Goal: Information Seeking & Learning: Learn about a topic

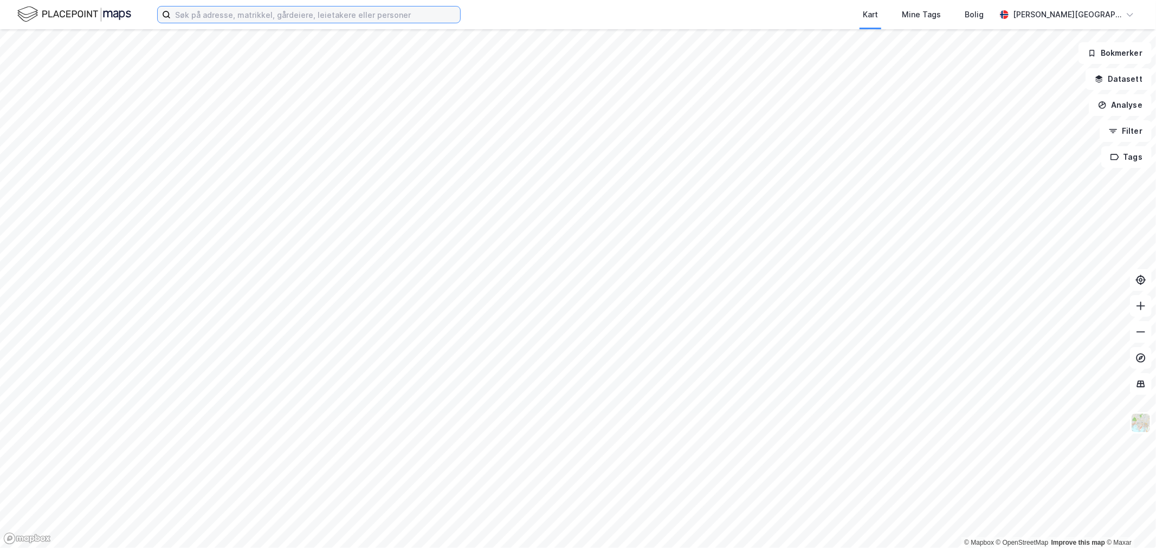
click at [390, 12] on input at bounding box center [315, 15] width 289 height 16
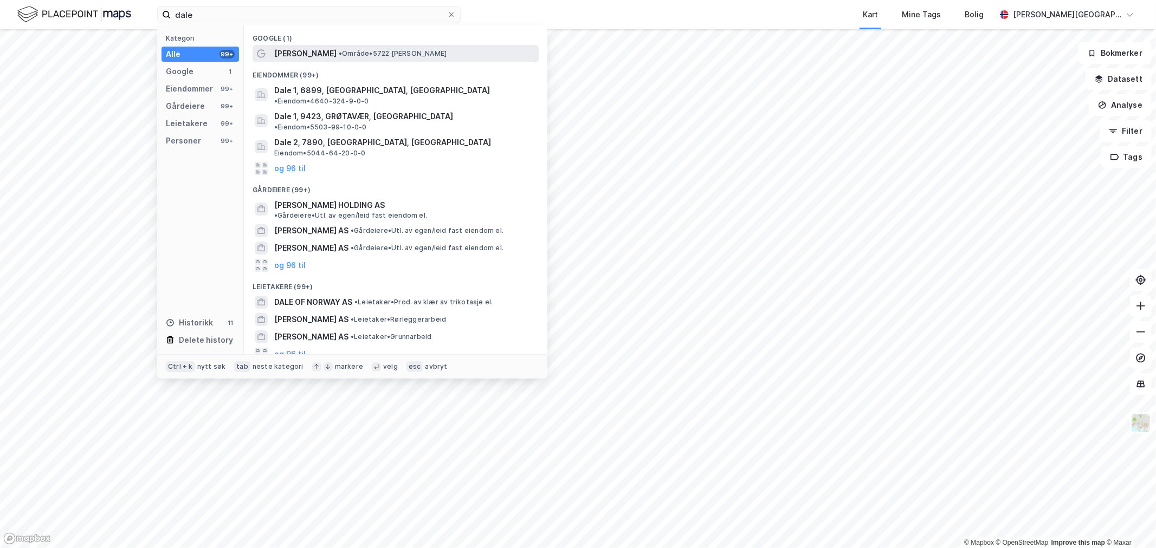
click at [362, 52] on span "• Område • 5722 [PERSON_NAME]" at bounding box center [393, 53] width 108 height 9
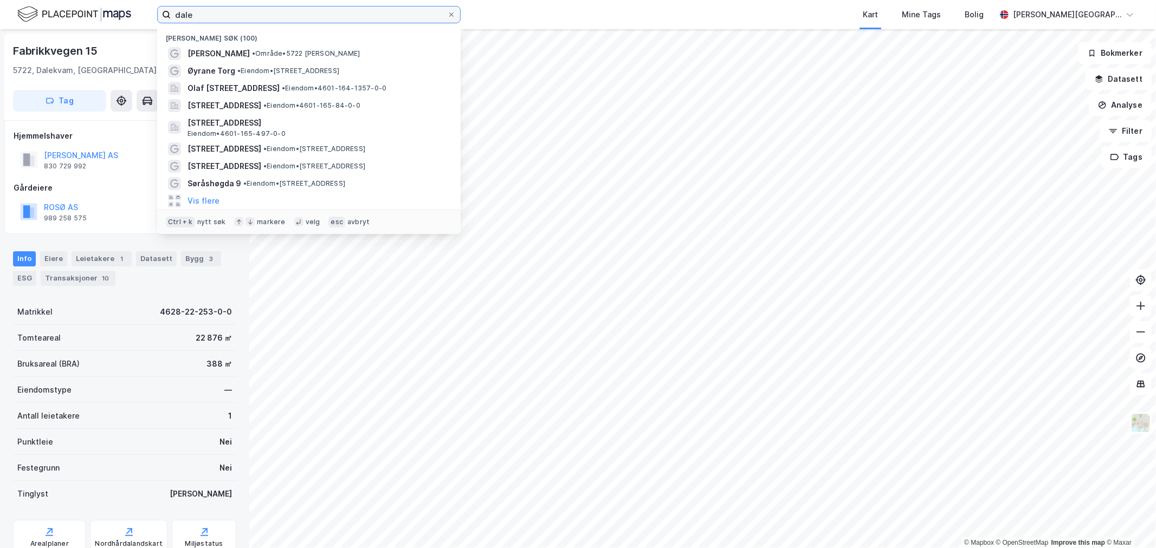
click at [306, 19] on input "dale" at bounding box center [309, 15] width 276 height 16
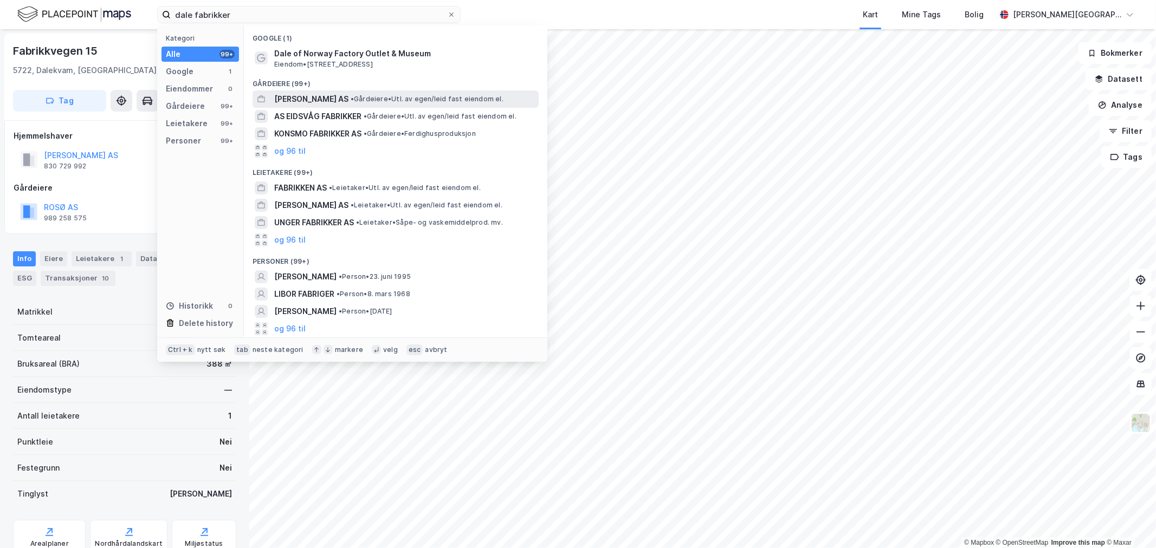
click at [324, 96] on span "[PERSON_NAME] AS" at bounding box center [311, 99] width 74 height 13
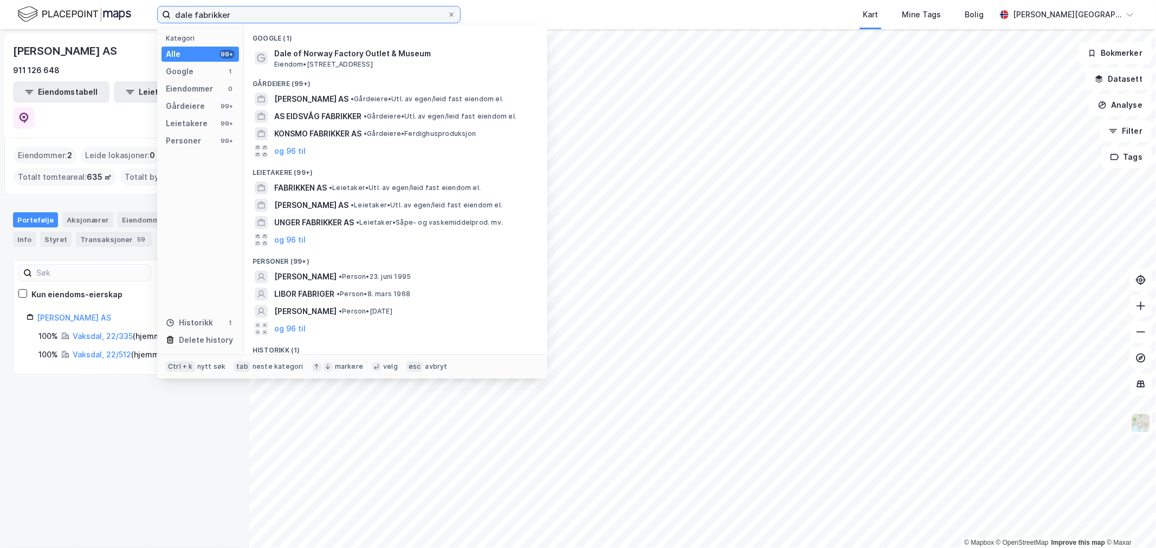
click at [238, 14] on input "dale fabrikker" at bounding box center [309, 15] width 276 height 16
paste input "[PERSON_NAME]"
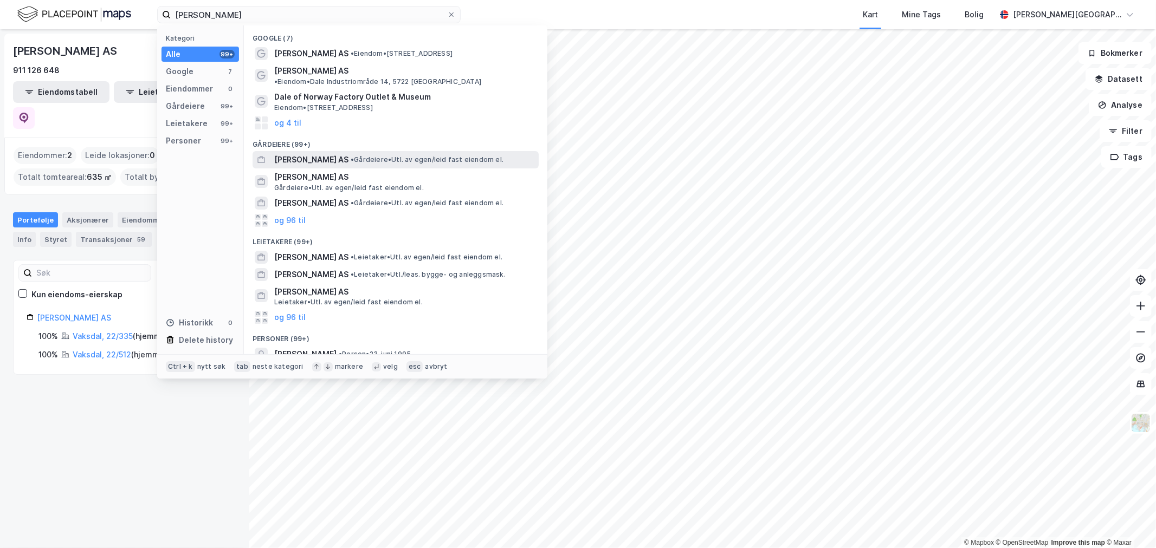
click at [333, 153] on span "[PERSON_NAME] AS" at bounding box center [311, 159] width 74 height 13
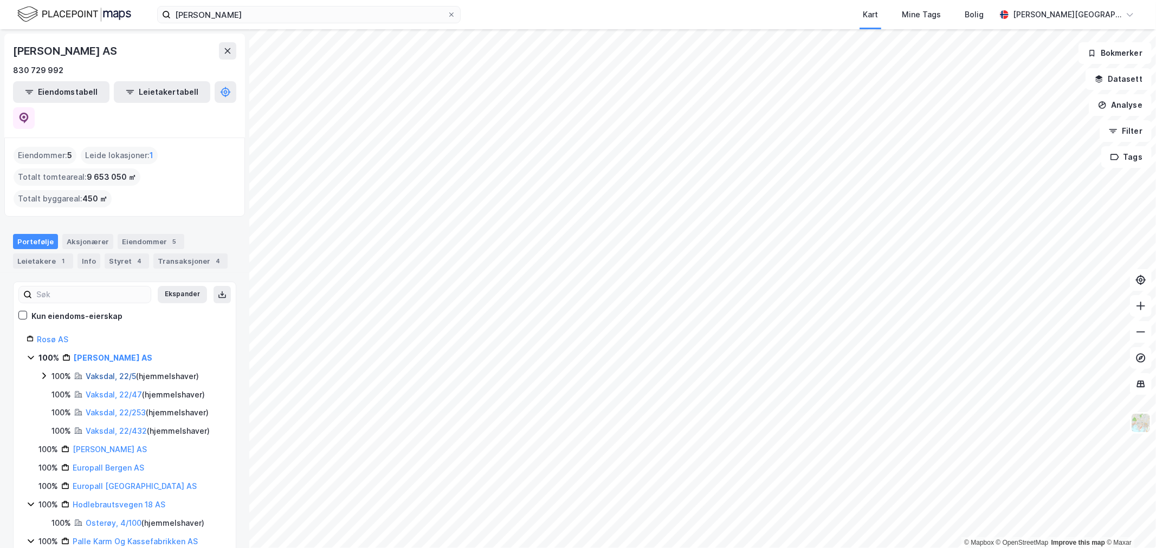
click at [102, 372] on link "Vaksdal, 22/5" at bounding box center [111, 376] width 50 height 9
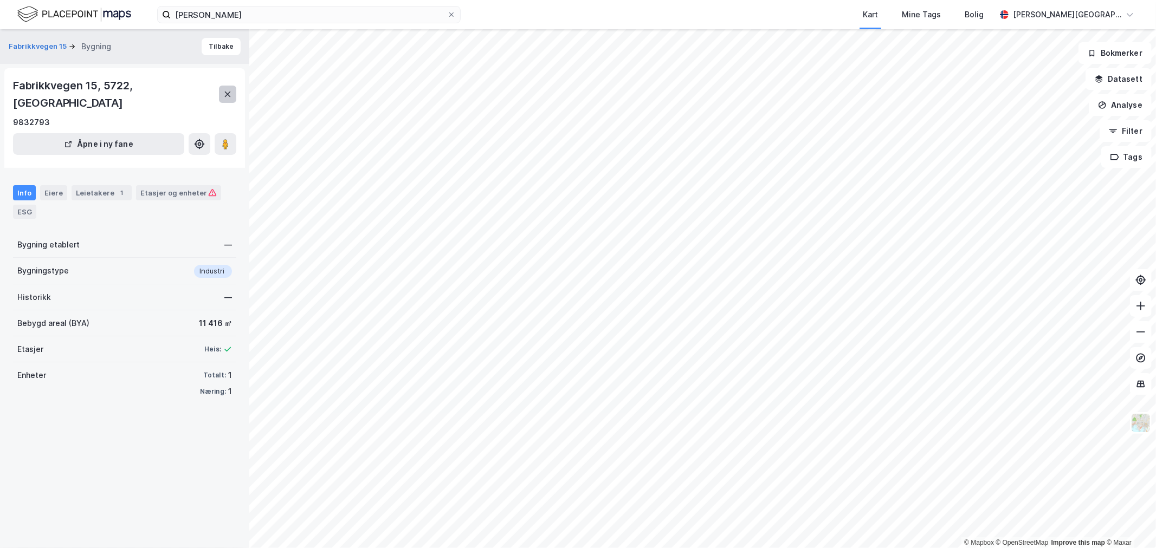
click at [224, 90] on icon at bounding box center [227, 94] width 9 height 9
click at [226, 38] on button "Tilbake" at bounding box center [221, 46] width 39 height 17
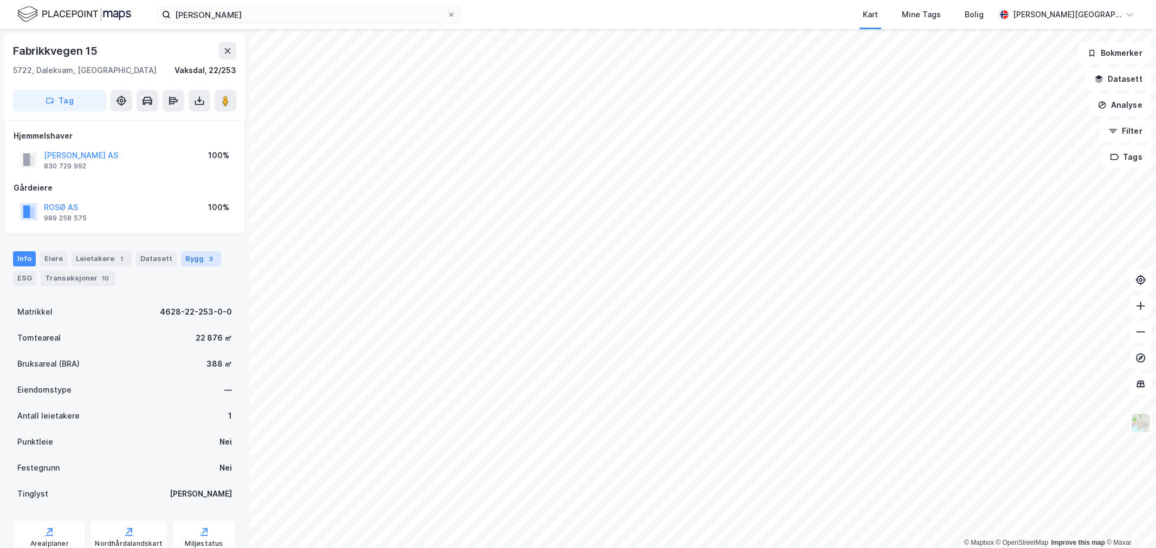
click at [181, 263] on div "Bygg 3" at bounding box center [201, 258] width 40 height 15
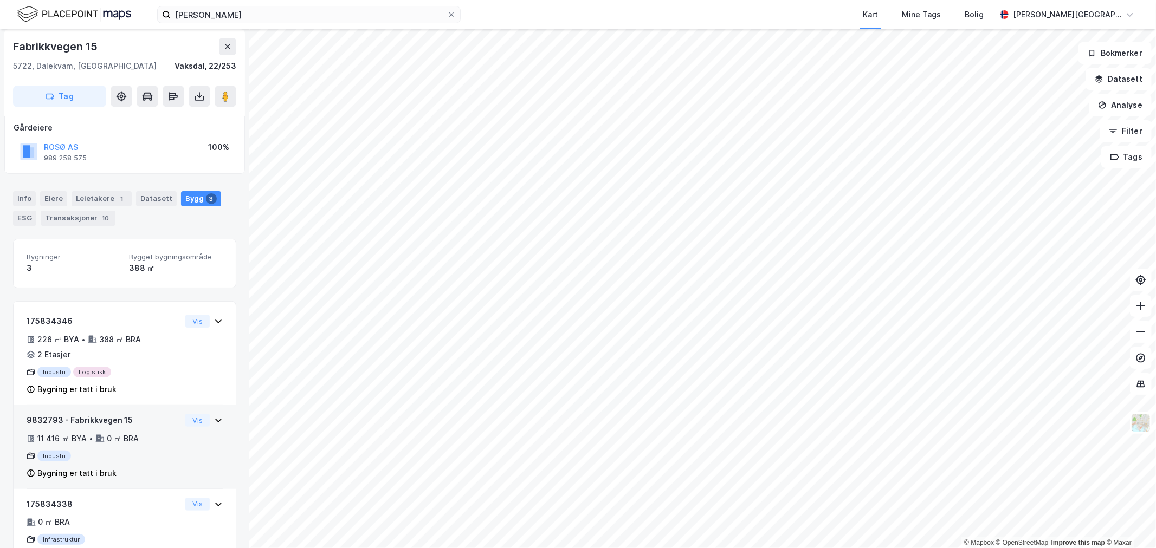
scroll to position [102, 0]
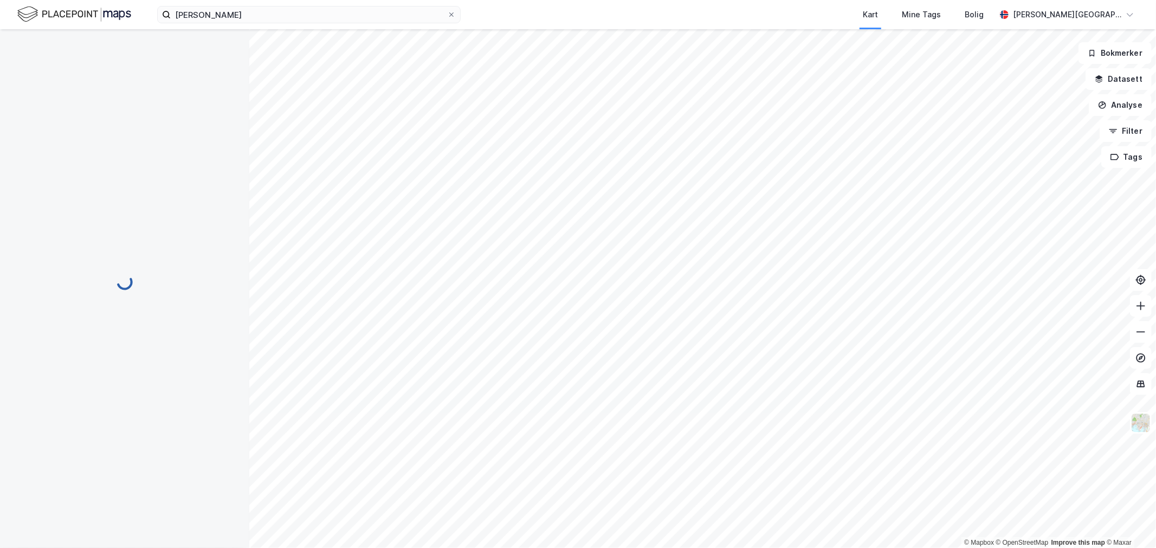
scroll to position [3, 0]
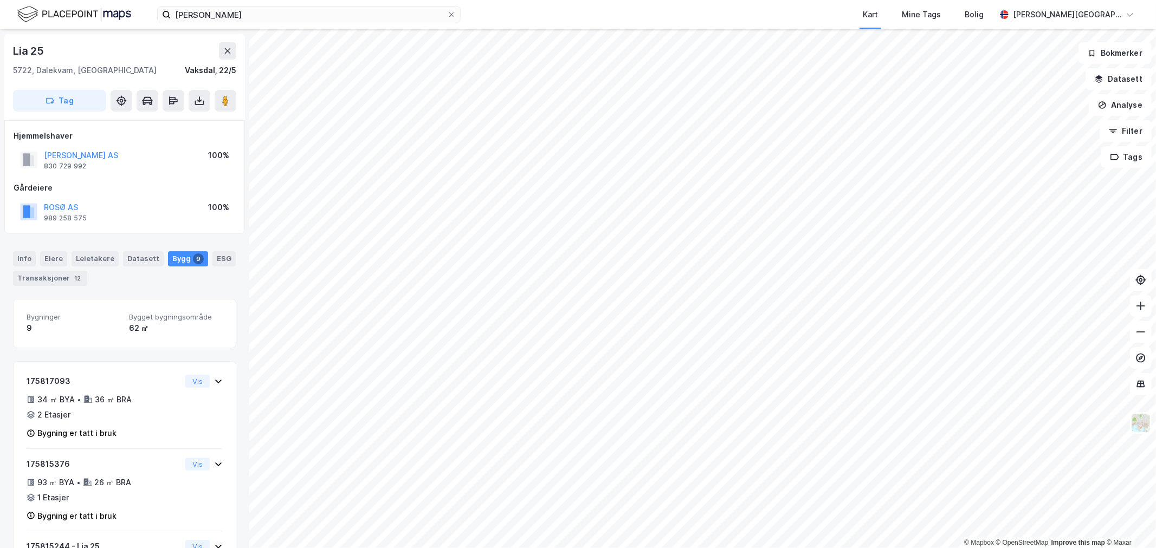
scroll to position [3, 0]
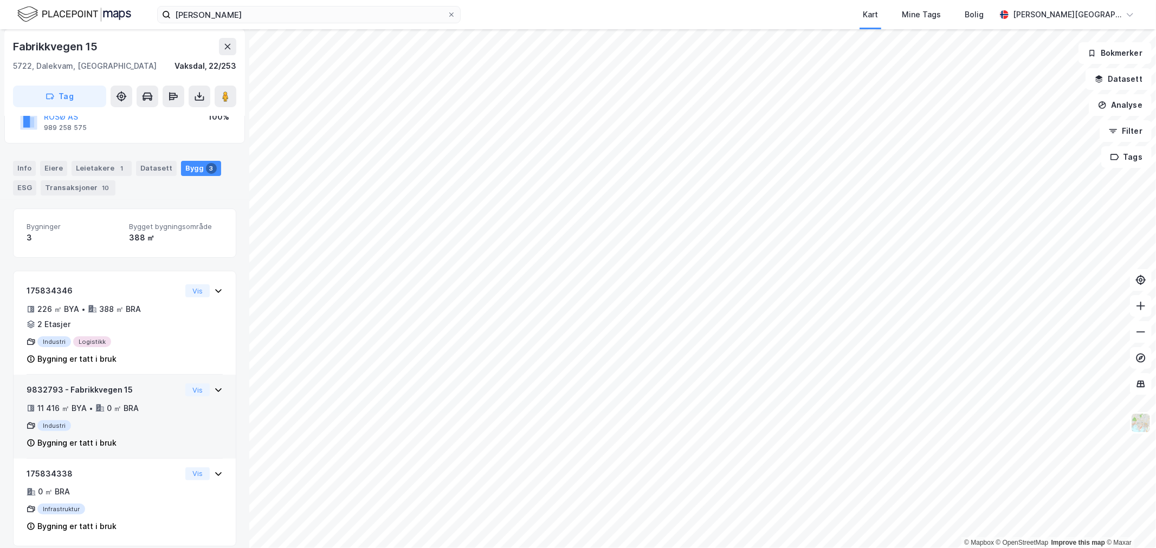
scroll to position [102, 0]
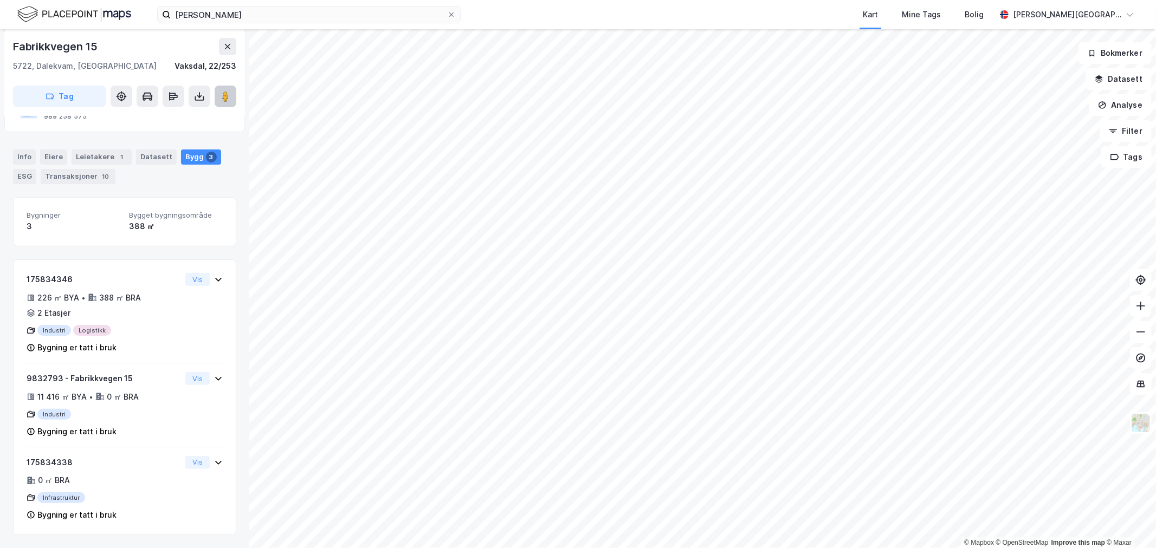
click at [226, 92] on image at bounding box center [225, 96] width 7 height 11
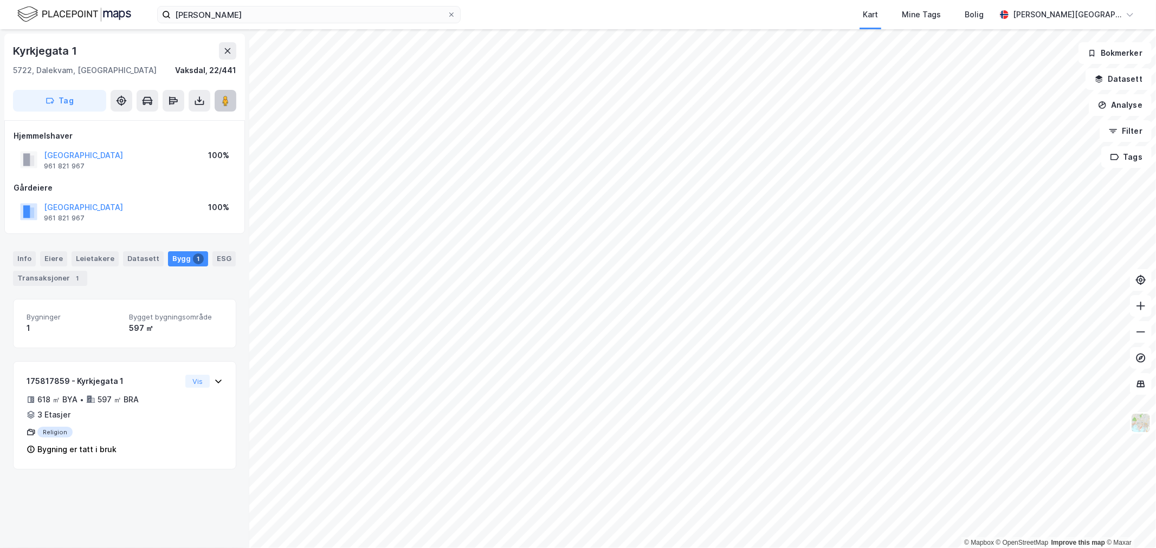
click at [218, 98] on button at bounding box center [226, 101] width 22 height 22
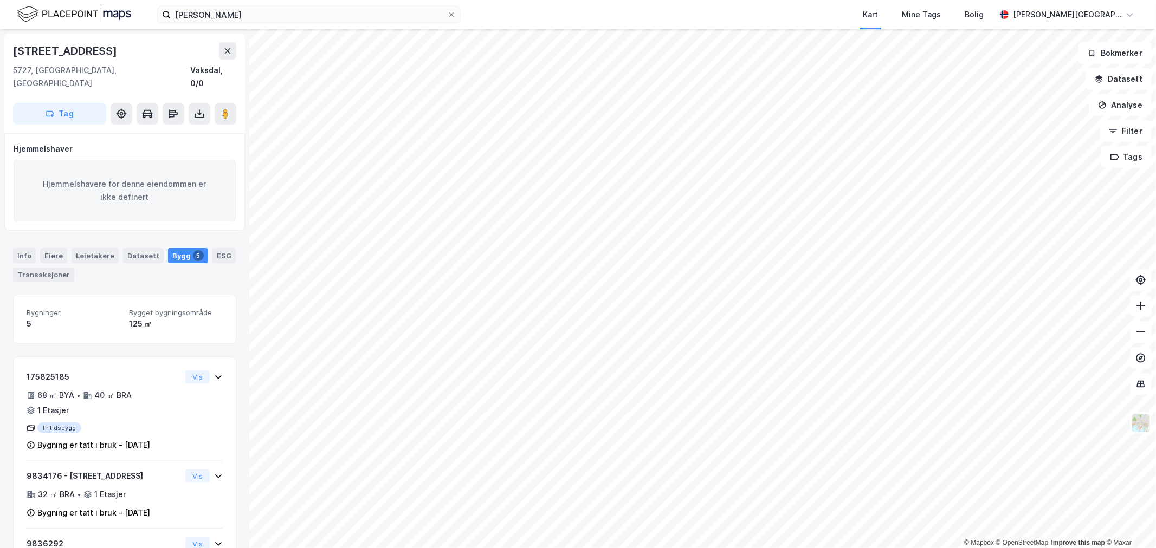
scroll to position [102, 0]
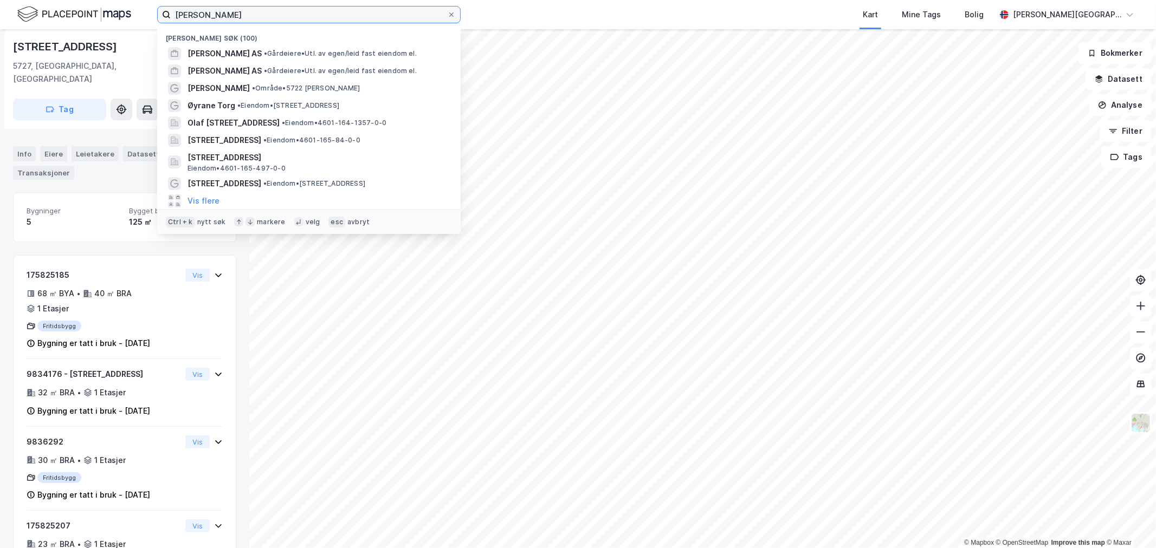
click at [246, 15] on input "[PERSON_NAME]" at bounding box center [309, 15] width 276 height 16
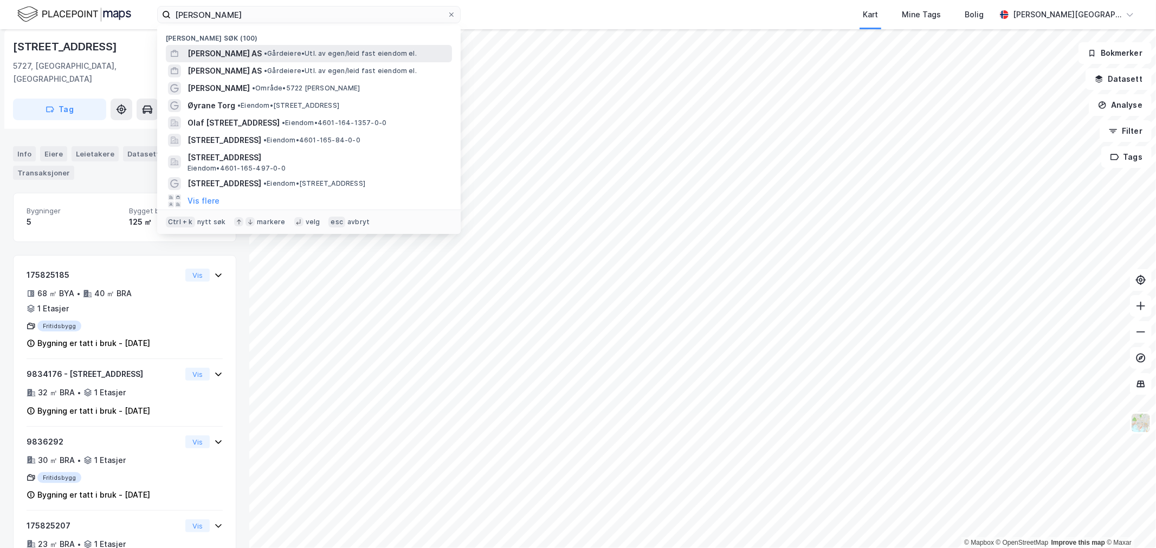
click at [244, 52] on span "[PERSON_NAME] AS" at bounding box center [225, 53] width 74 height 13
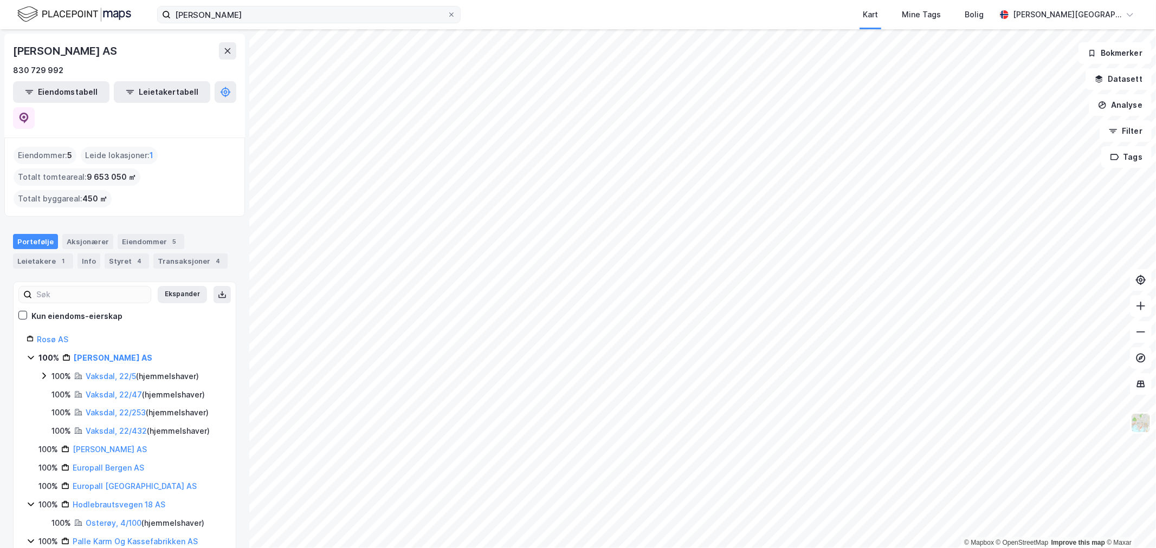
click at [275, 22] on label "[PERSON_NAME]" at bounding box center [309, 14] width 304 height 17
click at [275, 22] on input "[PERSON_NAME]" at bounding box center [309, 15] width 276 height 16
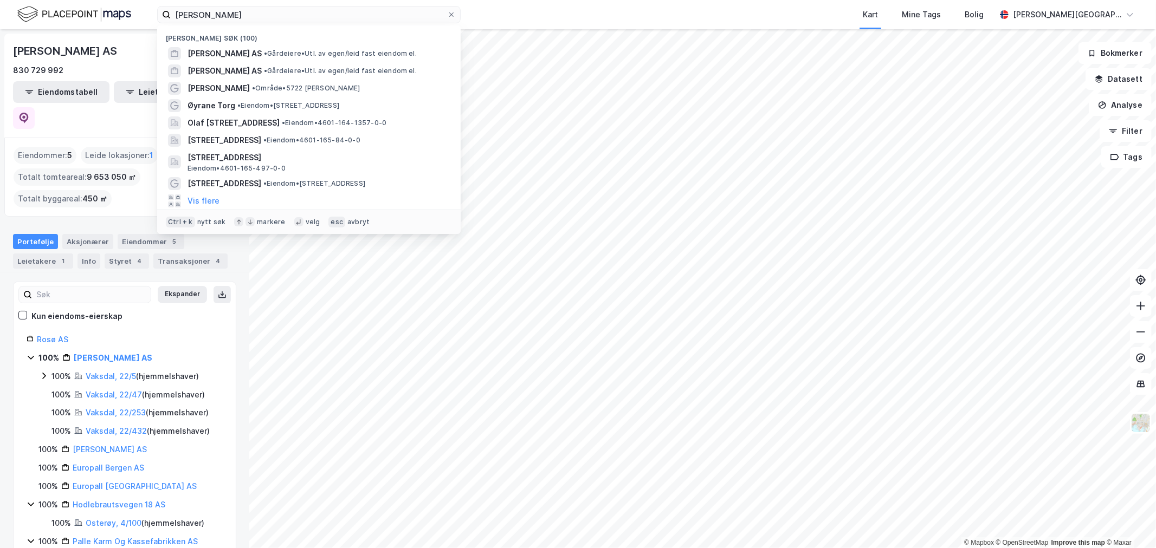
click at [194, 306] on div "Ekspander Kun eiendoms-eierskap Rosø AS 100% [PERSON_NAME] AS 100% Vaksdal, 22/…" at bounding box center [125, 520] width 196 height 450
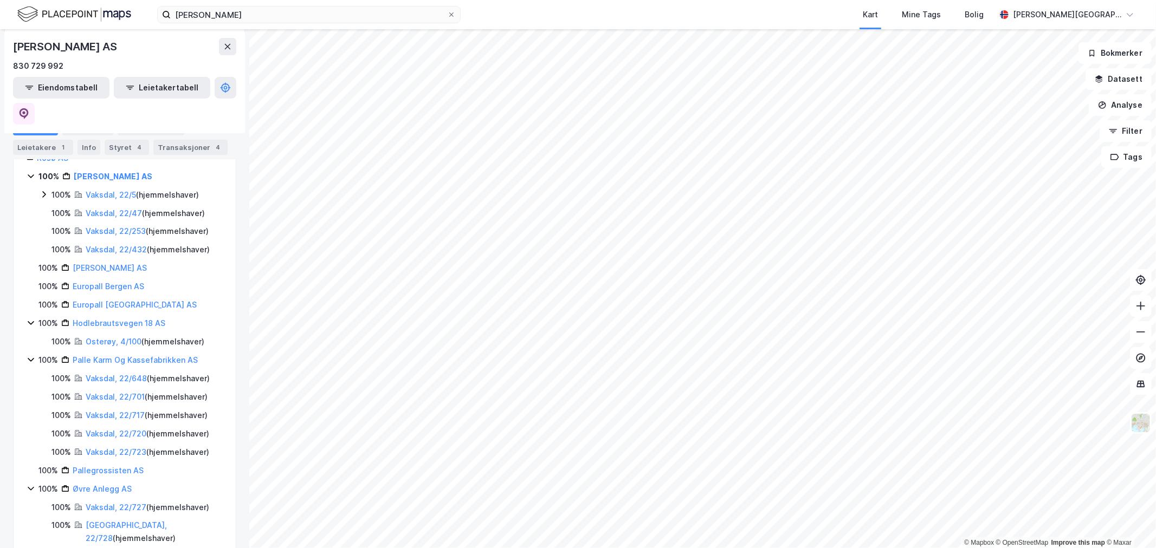
scroll to position [185, 0]
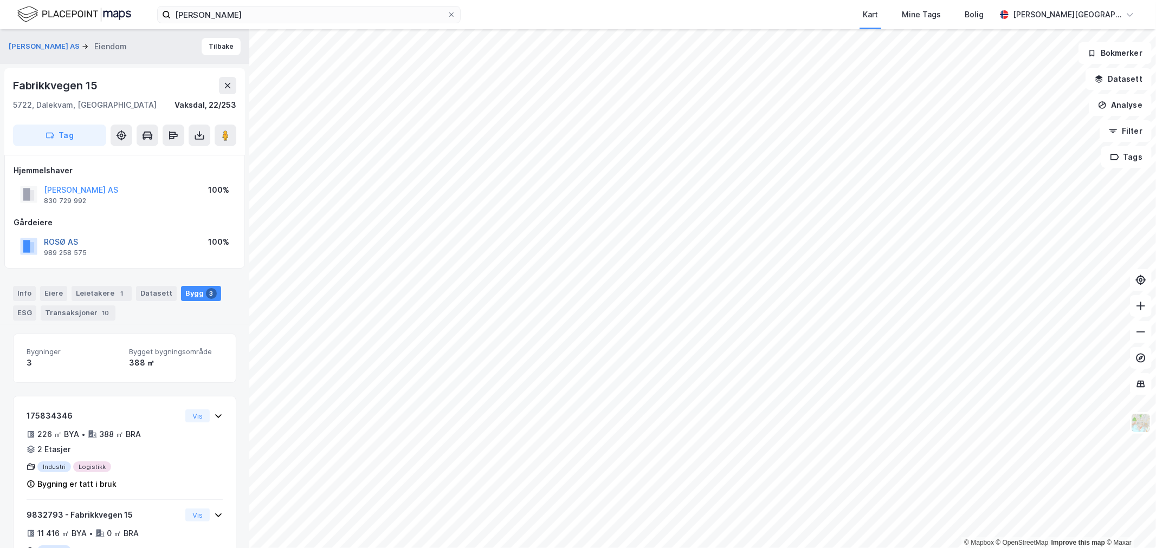
click at [0, 0] on button "ROSØ AS" at bounding box center [0, 0] width 0 height 0
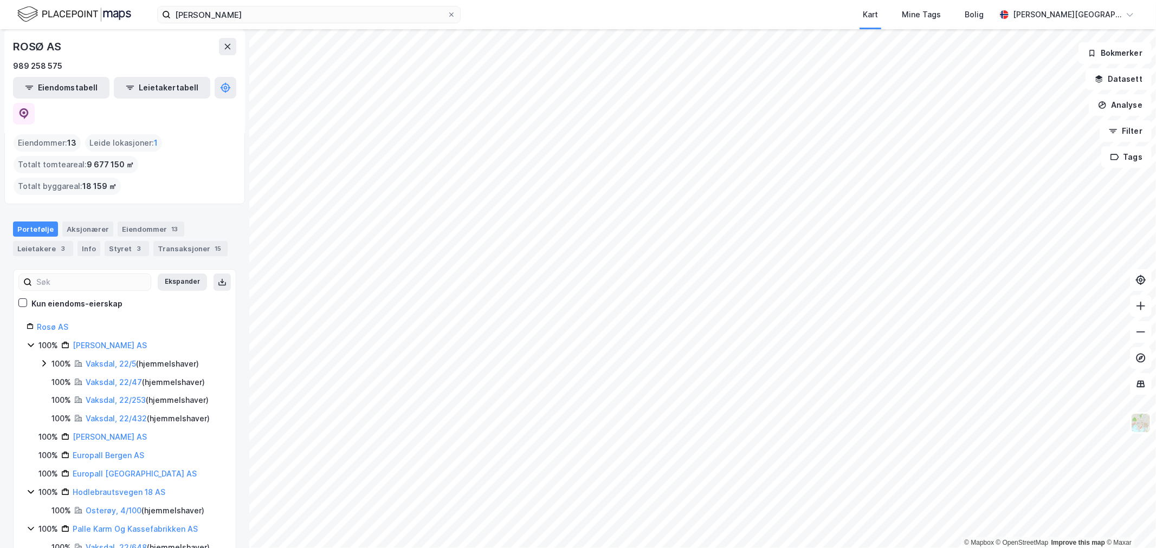
scroll to position [60, 0]
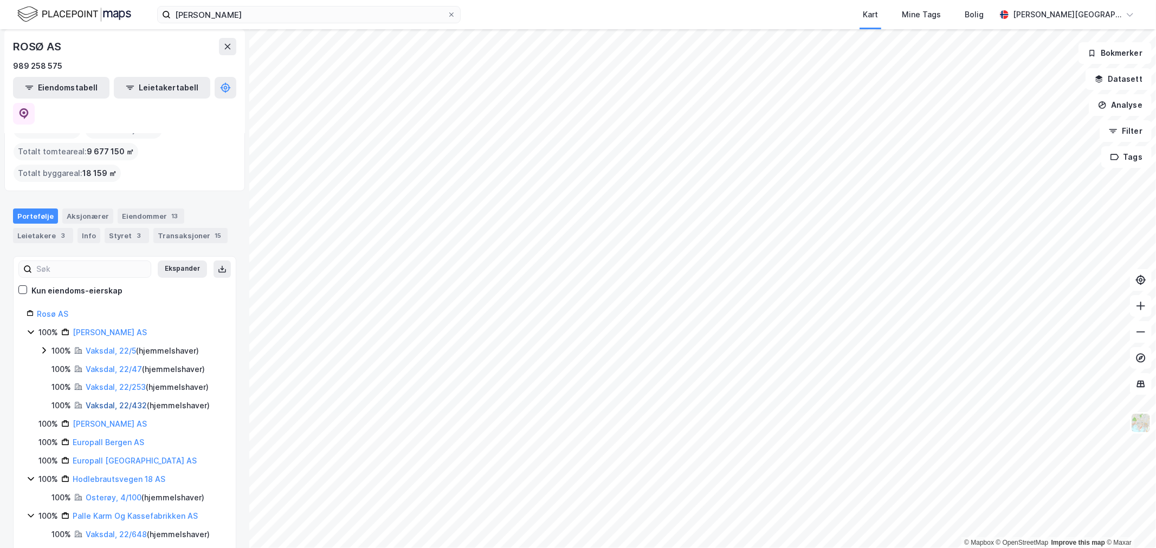
click at [109, 401] on link "Vaksdal, 22/432" at bounding box center [116, 405] width 61 height 9
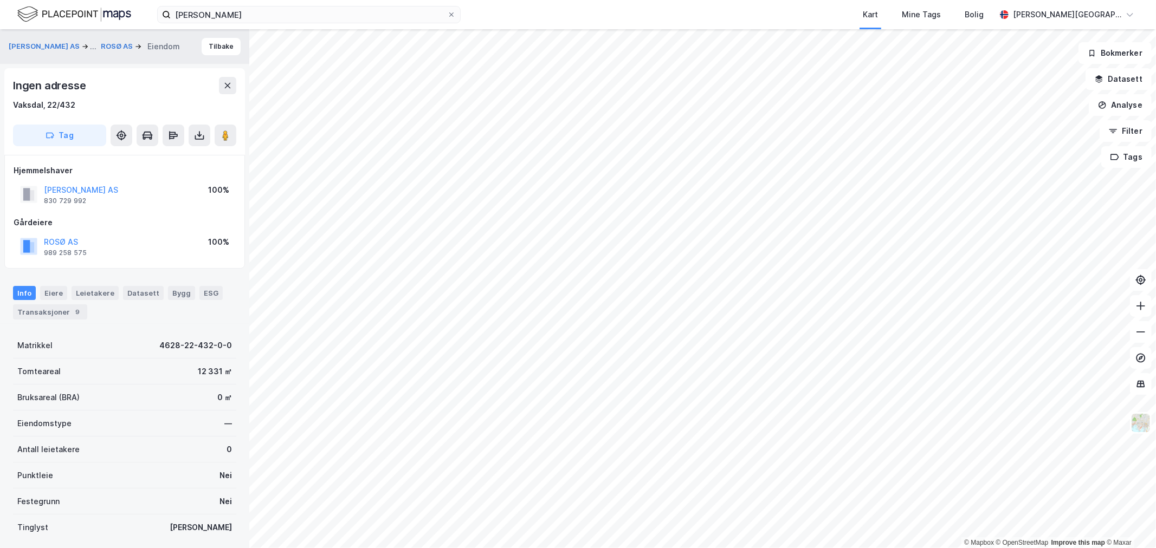
scroll to position [3, 0]
click at [0, 0] on button "[PERSON_NAME] AS" at bounding box center [0, 0] width 0 height 0
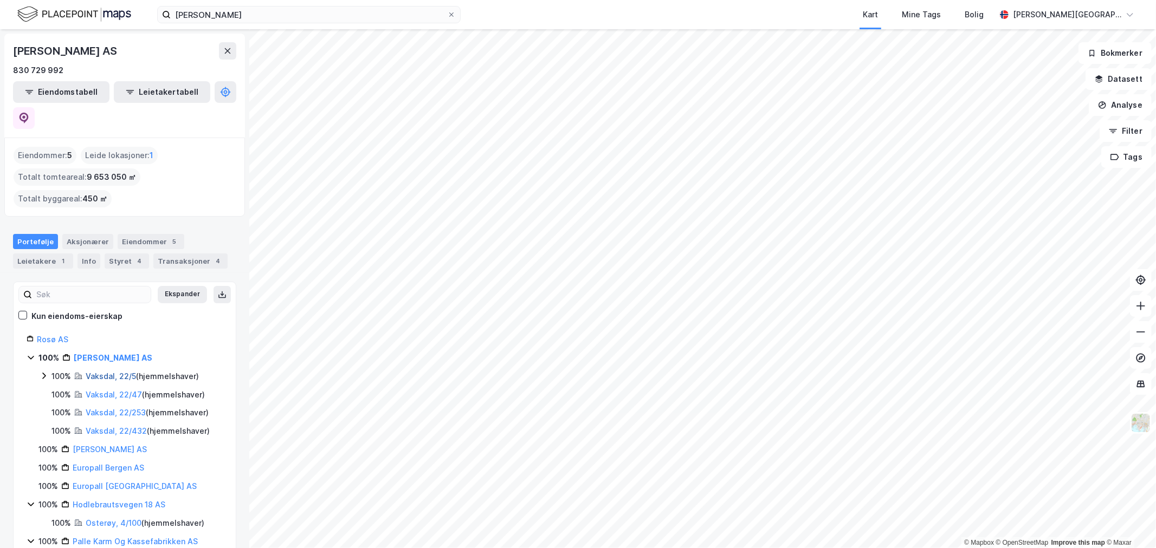
click at [109, 372] on link "Vaksdal, 22/5" at bounding box center [111, 376] width 50 height 9
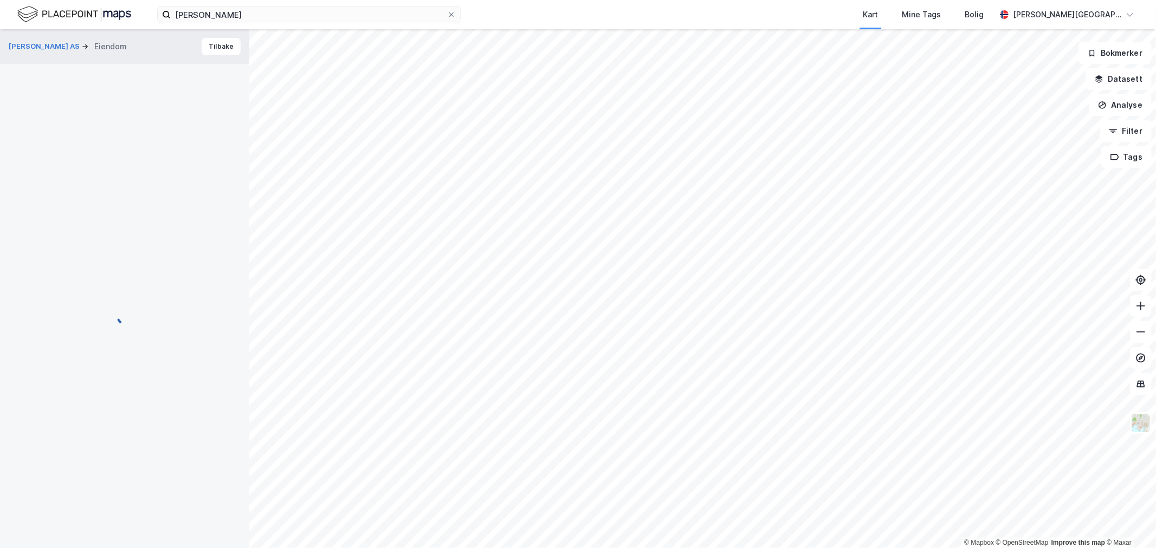
scroll to position [3, 0]
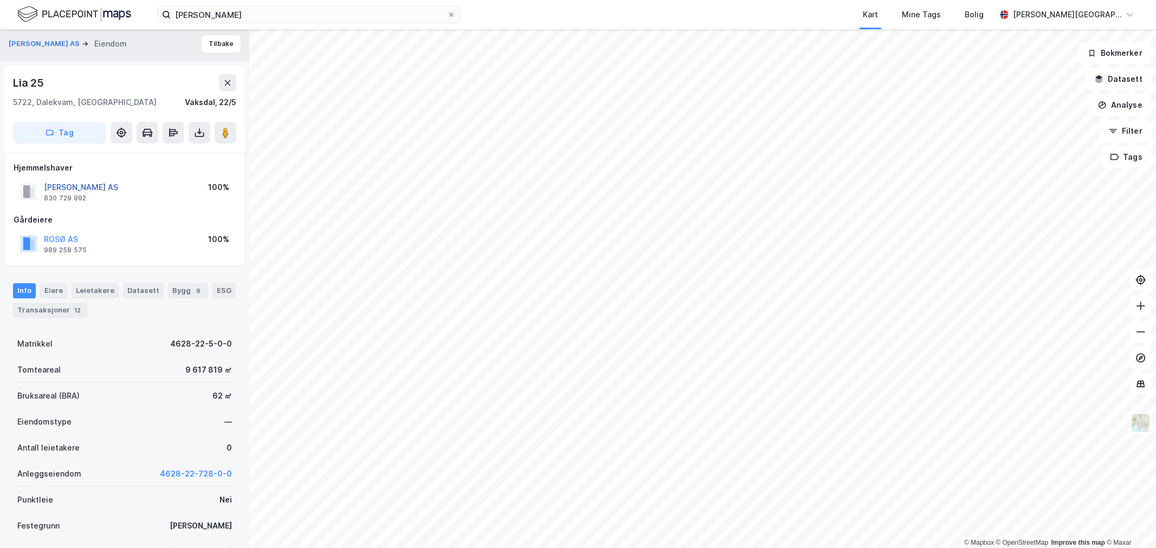
click at [0, 0] on button "[PERSON_NAME] AS" at bounding box center [0, 0] width 0 height 0
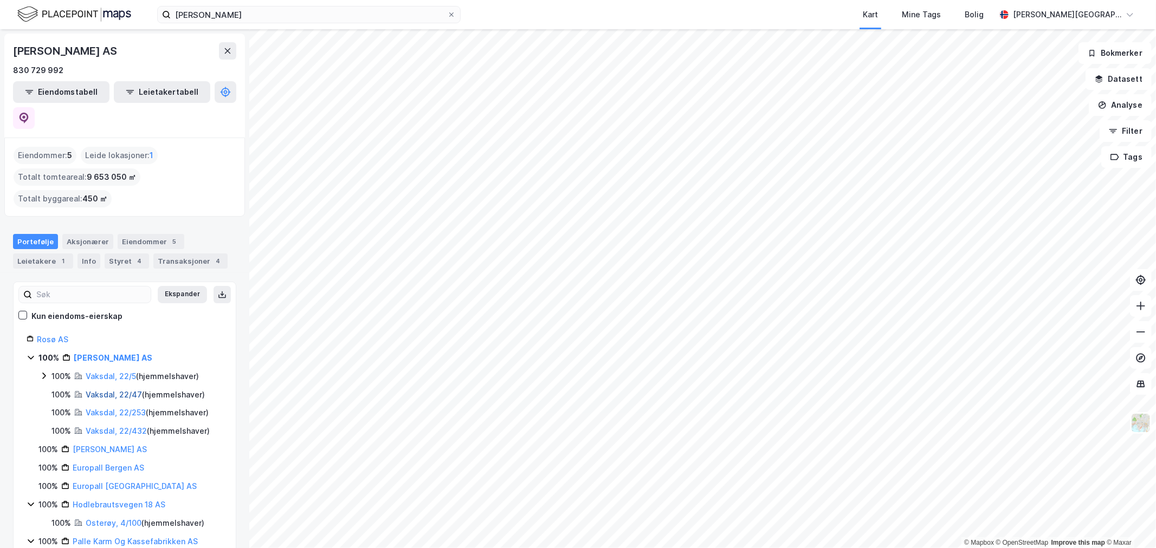
click at [95, 390] on link "Vaksdal, 22/47" at bounding box center [114, 394] width 56 height 9
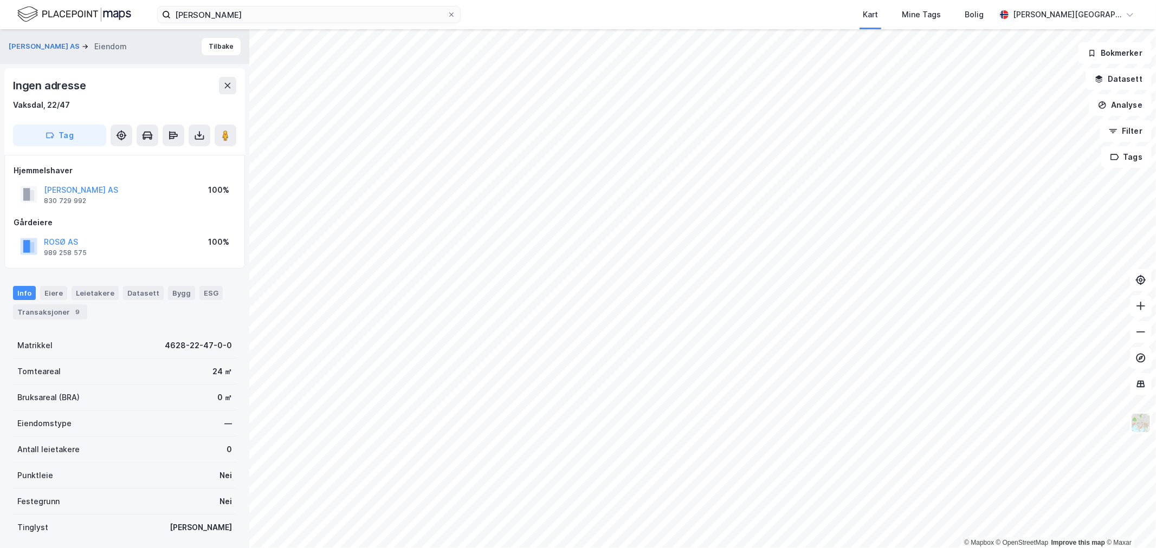
scroll to position [3, 0]
click at [102, 181] on div "[PERSON_NAME] AS" at bounding box center [81, 187] width 74 height 13
click at [102, 192] on div "[PERSON_NAME] AS" at bounding box center [81, 187] width 74 height 13
click at [0, 0] on button "[PERSON_NAME] AS" at bounding box center [0, 0] width 0 height 0
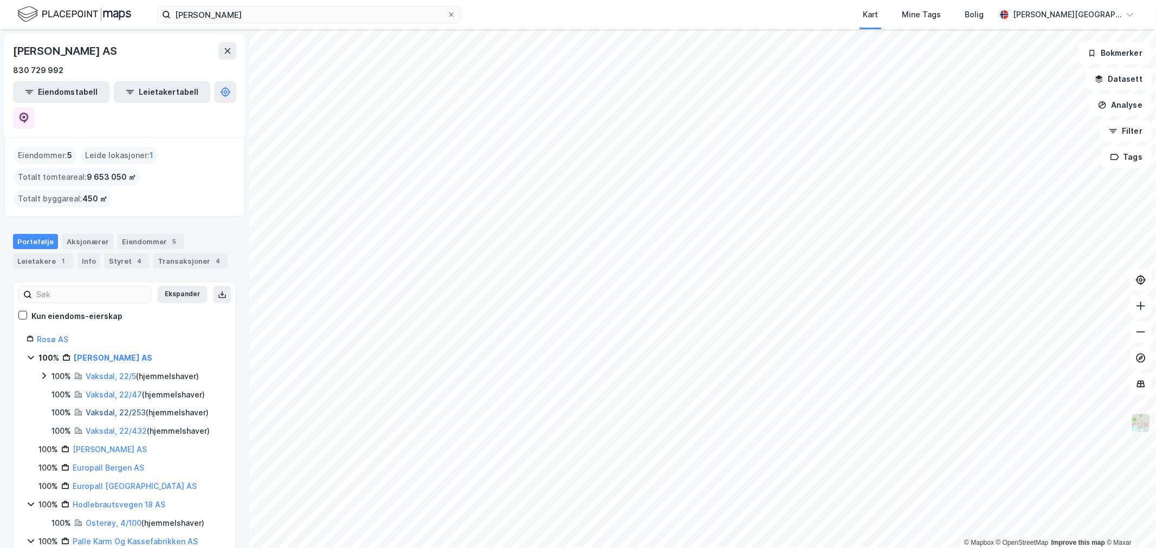
click at [122, 408] on link "Vaksdal, 22/253" at bounding box center [116, 412] width 60 height 9
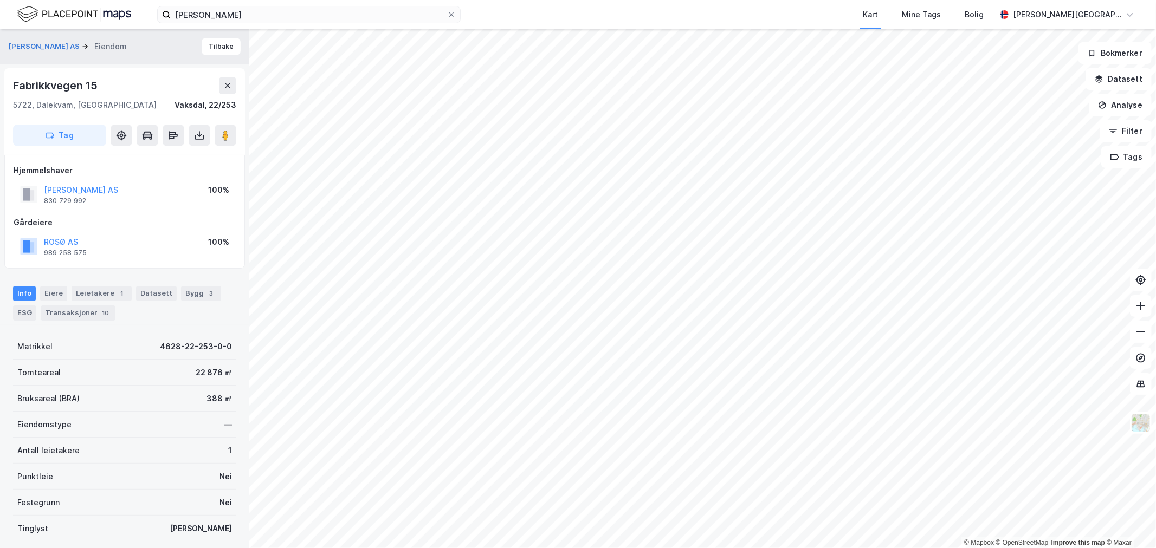
scroll to position [3, 0]
click at [0, 0] on button "[PERSON_NAME] AS" at bounding box center [0, 0] width 0 height 0
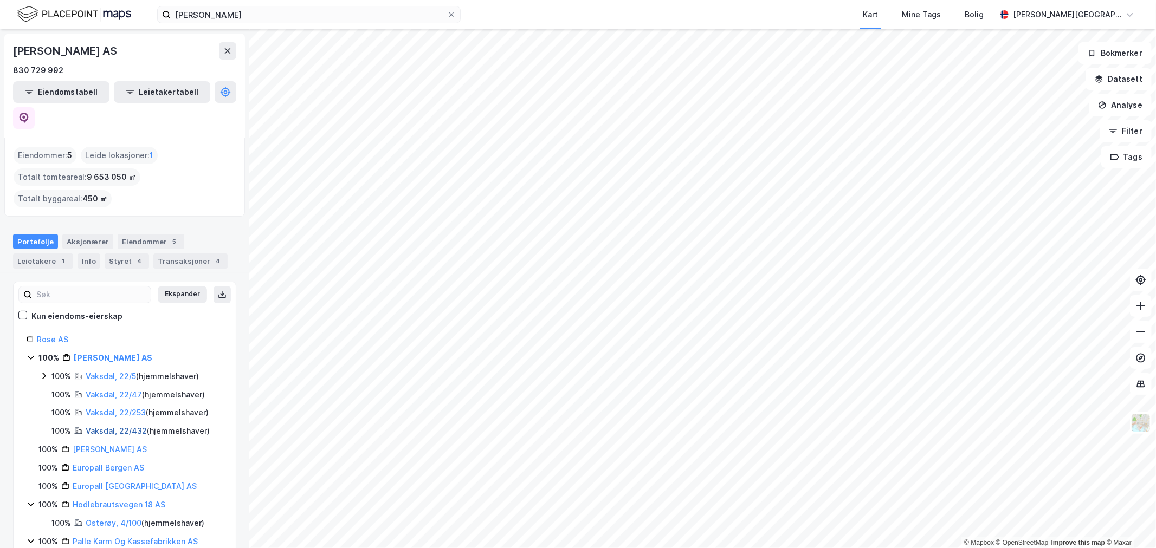
click at [112, 427] on link "Vaksdal, 22/432" at bounding box center [116, 431] width 61 height 9
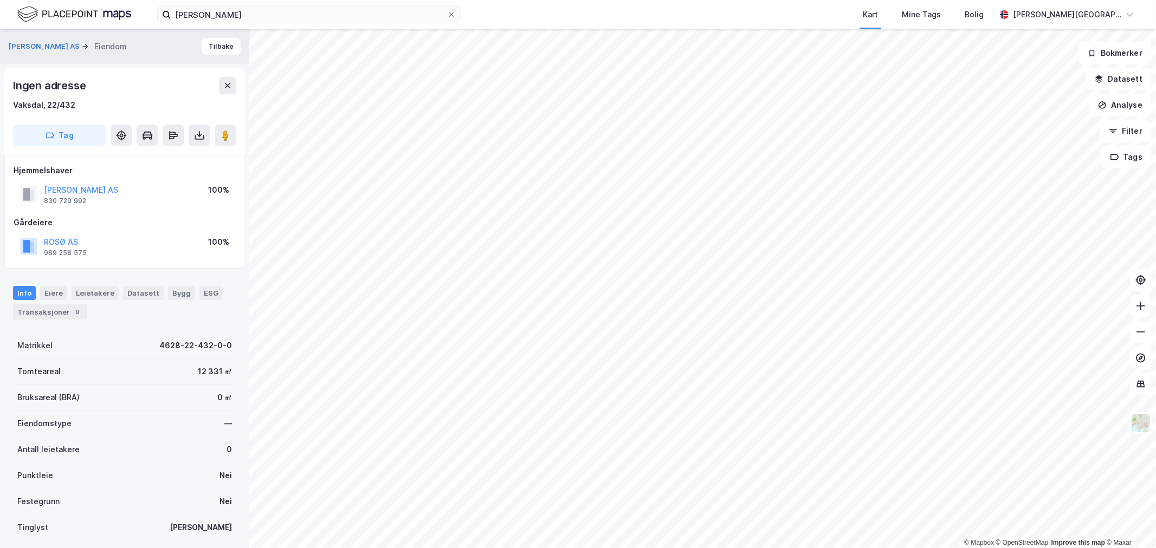
scroll to position [3, 0]
click at [0, 0] on button "[PERSON_NAME] AS" at bounding box center [0, 0] width 0 height 0
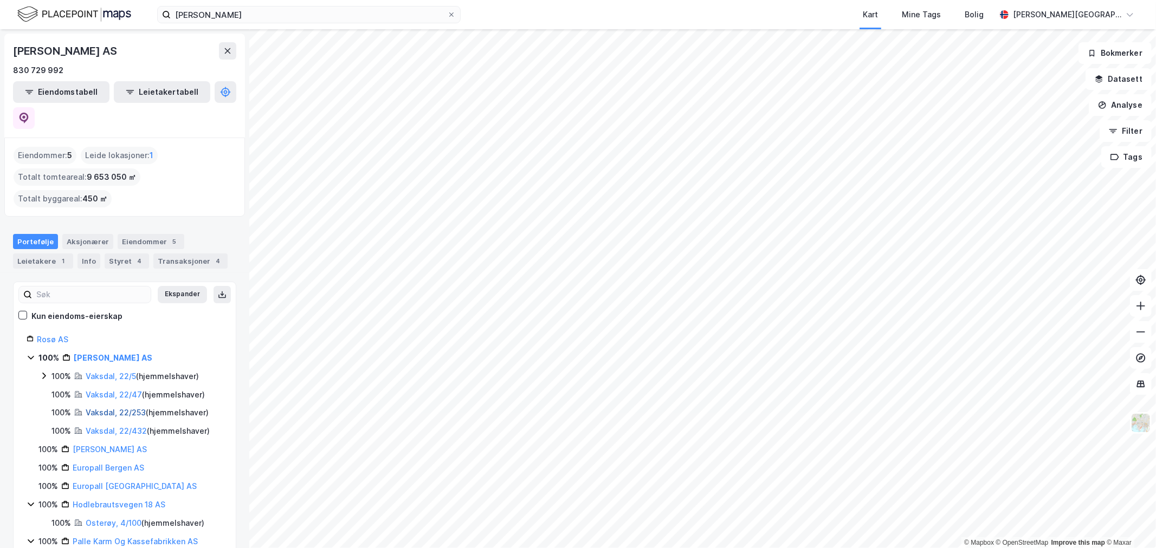
click at [110, 408] on link "Vaksdal, 22/253" at bounding box center [116, 412] width 60 height 9
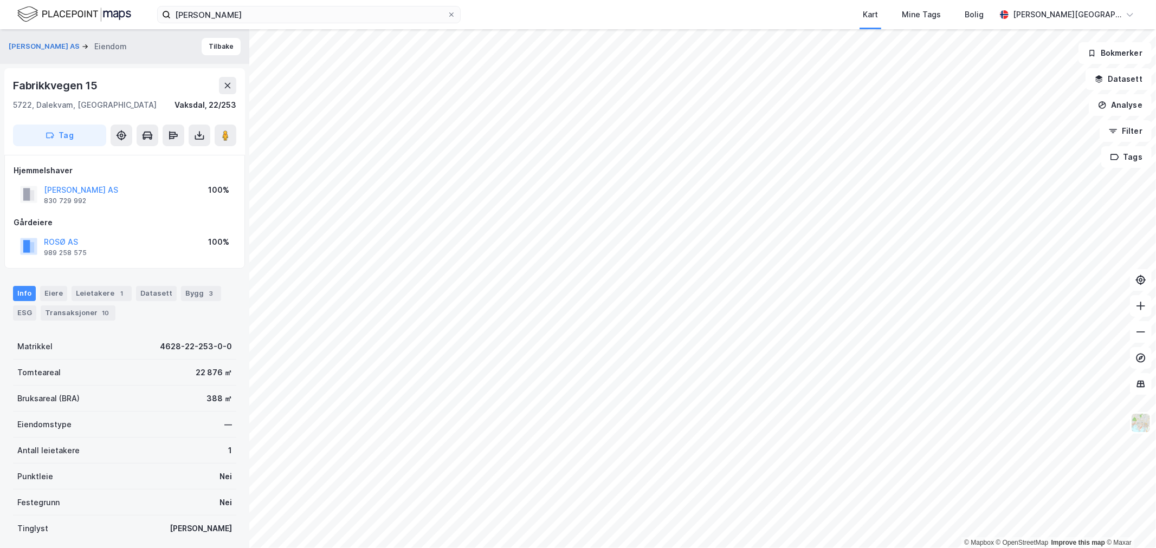
scroll to position [3, 0]
click at [206, 366] on div "22 876 ㎡" at bounding box center [214, 370] width 36 height 13
click at [60, 292] on div "Eiere" at bounding box center [53, 290] width 27 height 15
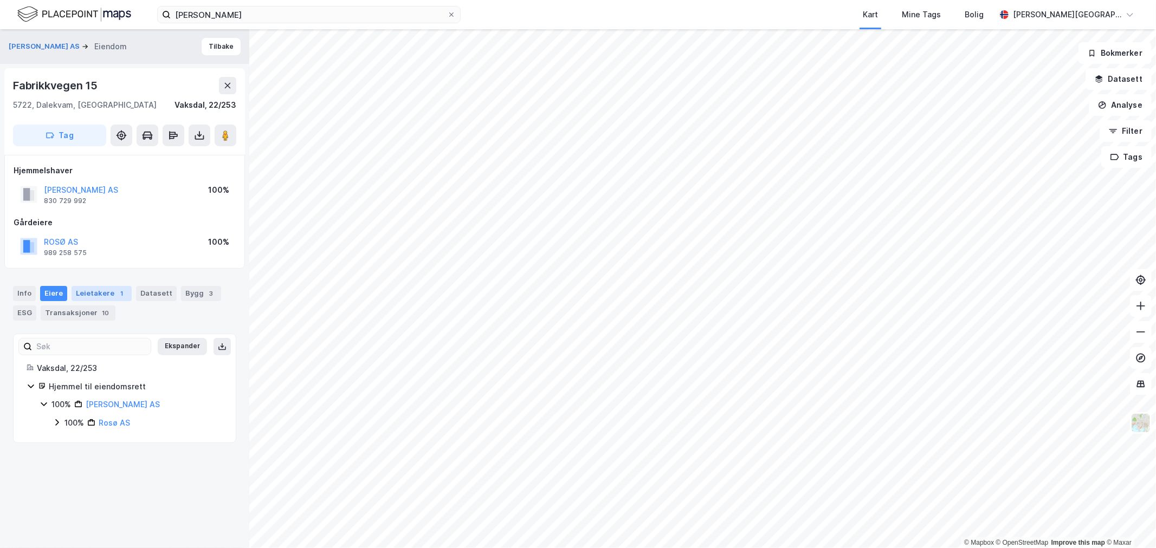
click at [91, 292] on div "Leietakere 1" at bounding box center [102, 293] width 60 height 15
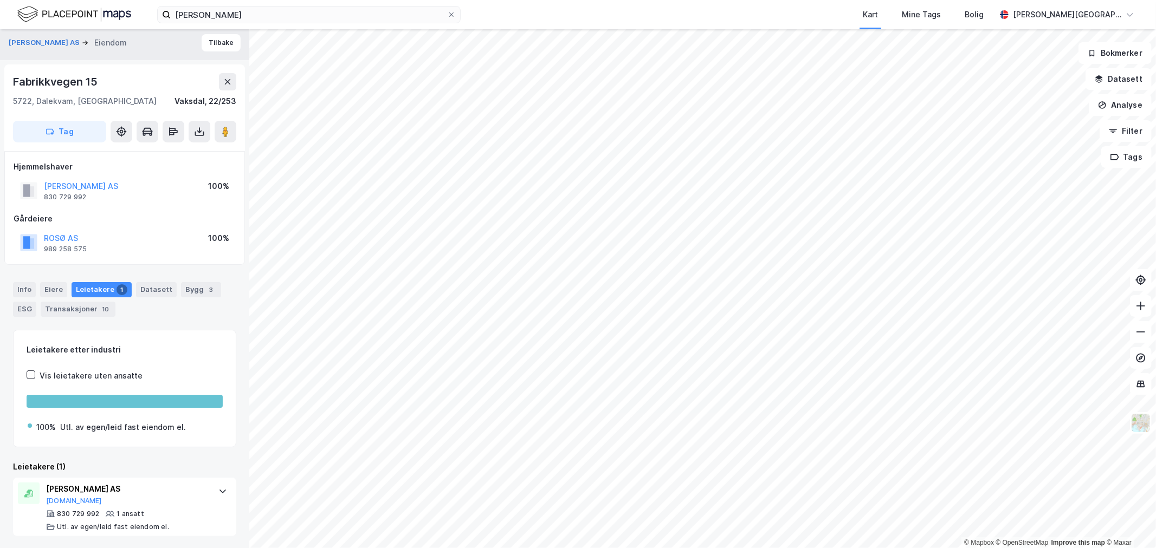
scroll to position [4, 0]
click at [55, 20] on img at bounding box center [74, 14] width 114 height 19
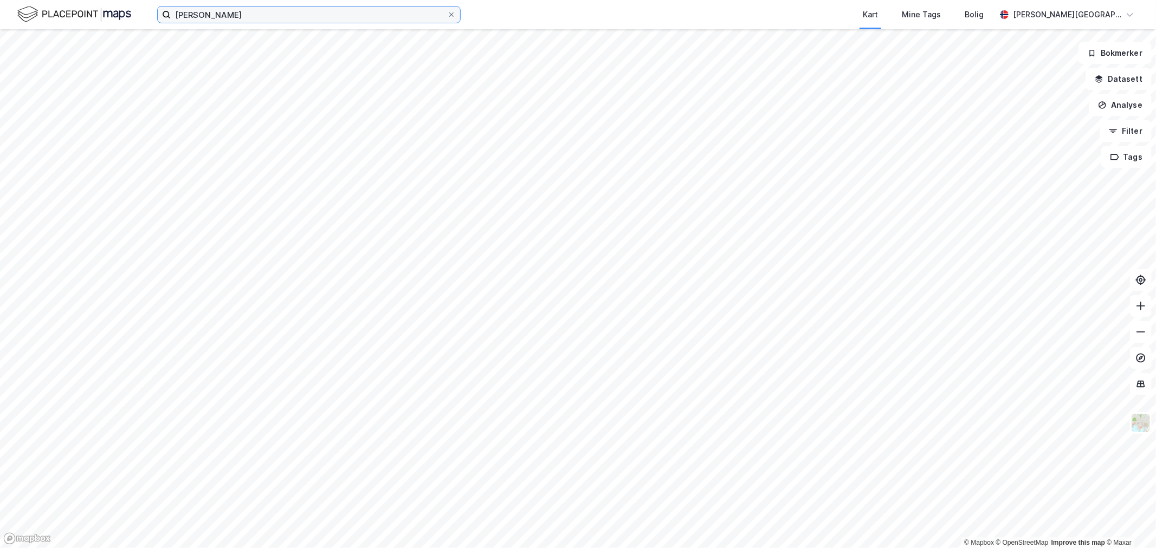
click at [241, 14] on input "[PERSON_NAME]" at bounding box center [309, 15] width 276 height 16
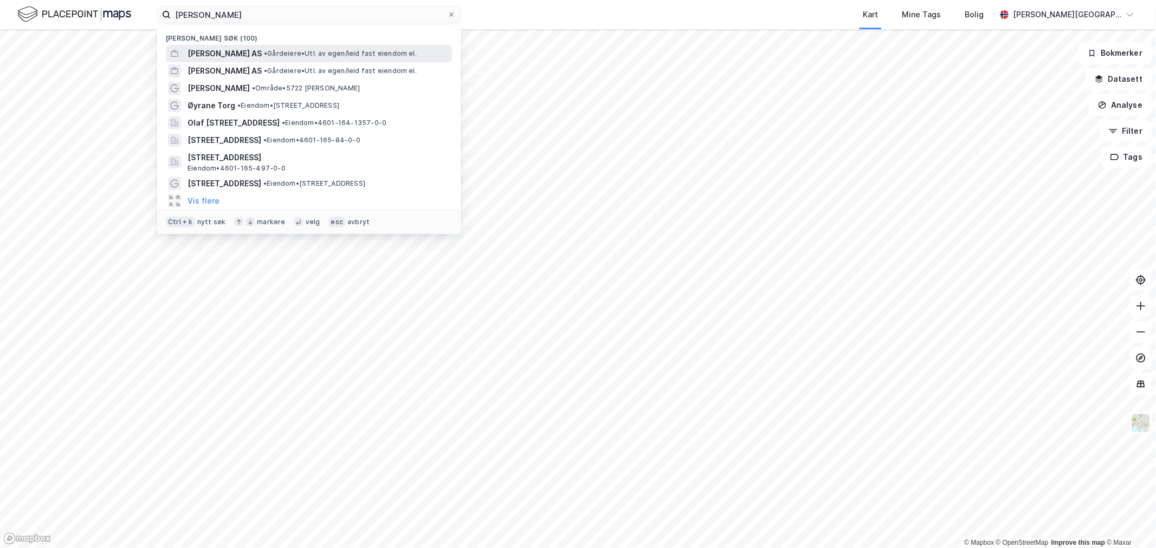
click at [242, 50] on span "[PERSON_NAME] AS" at bounding box center [225, 53] width 74 height 13
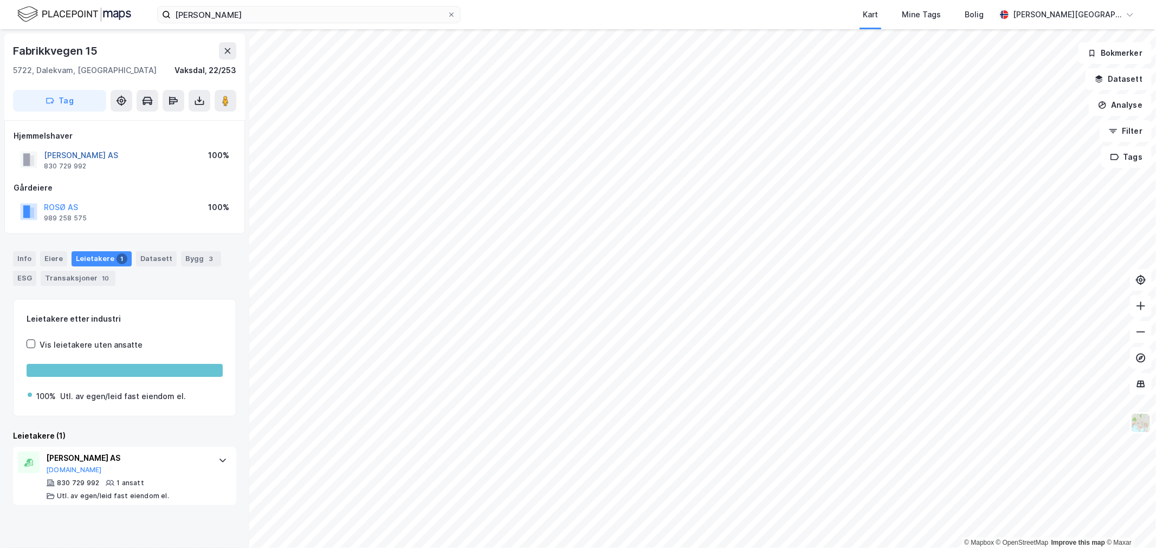
click at [0, 0] on button "[PERSON_NAME] AS" at bounding box center [0, 0] width 0 height 0
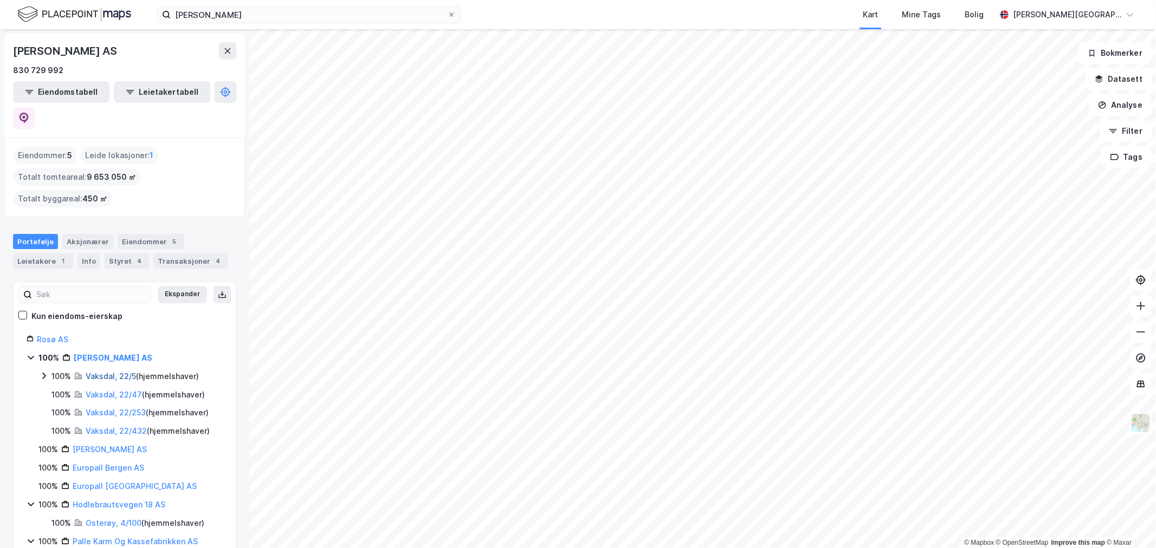
click at [107, 372] on link "Vaksdal, 22/5" at bounding box center [111, 376] width 50 height 9
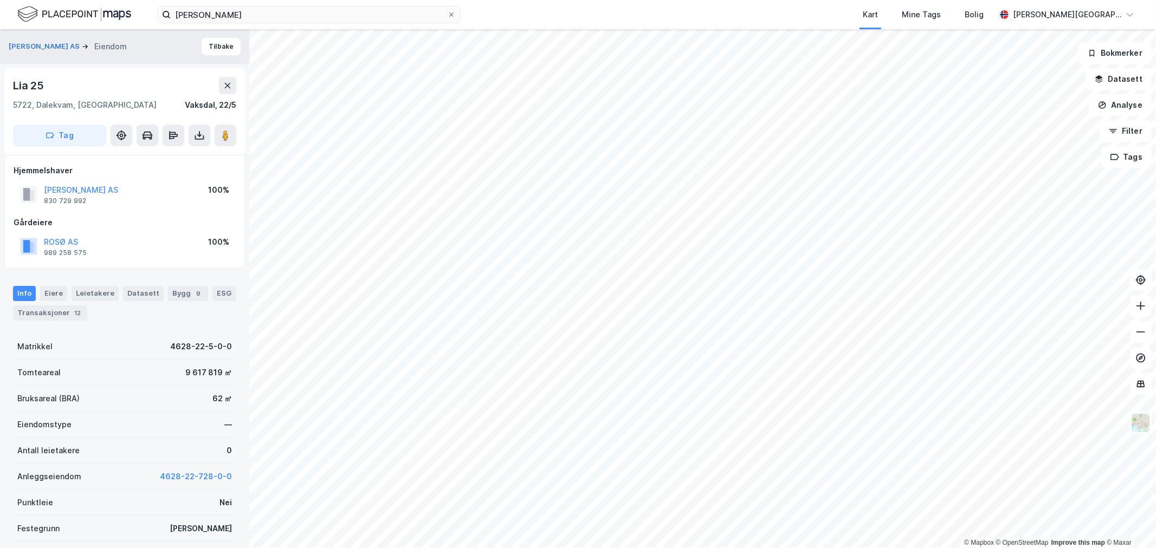
scroll to position [4, 0]
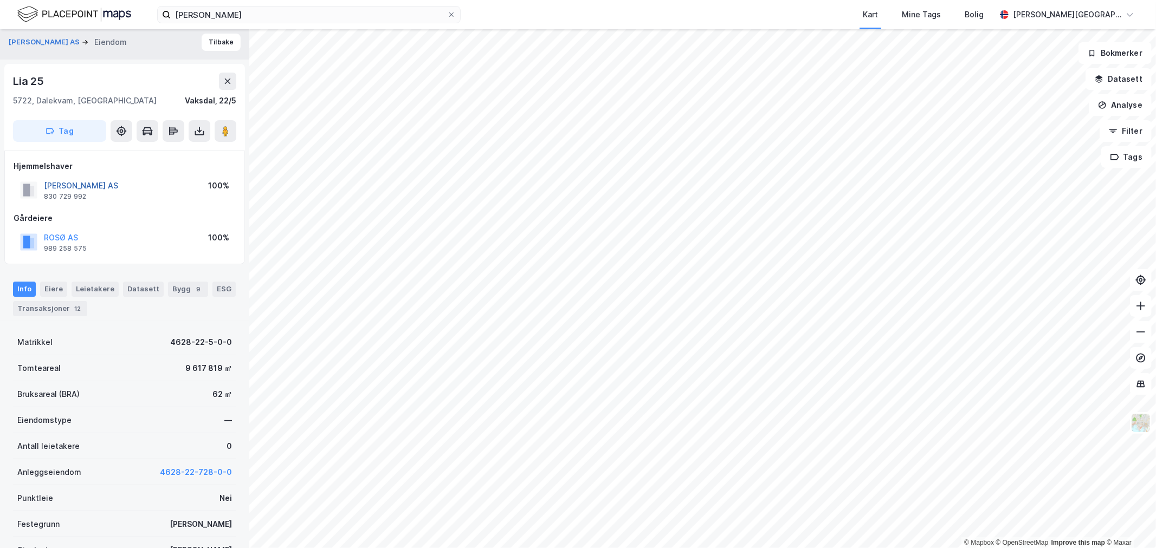
click at [0, 0] on button "[PERSON_NAME] AS" at bounding box center [0, 0] width 0 height 0
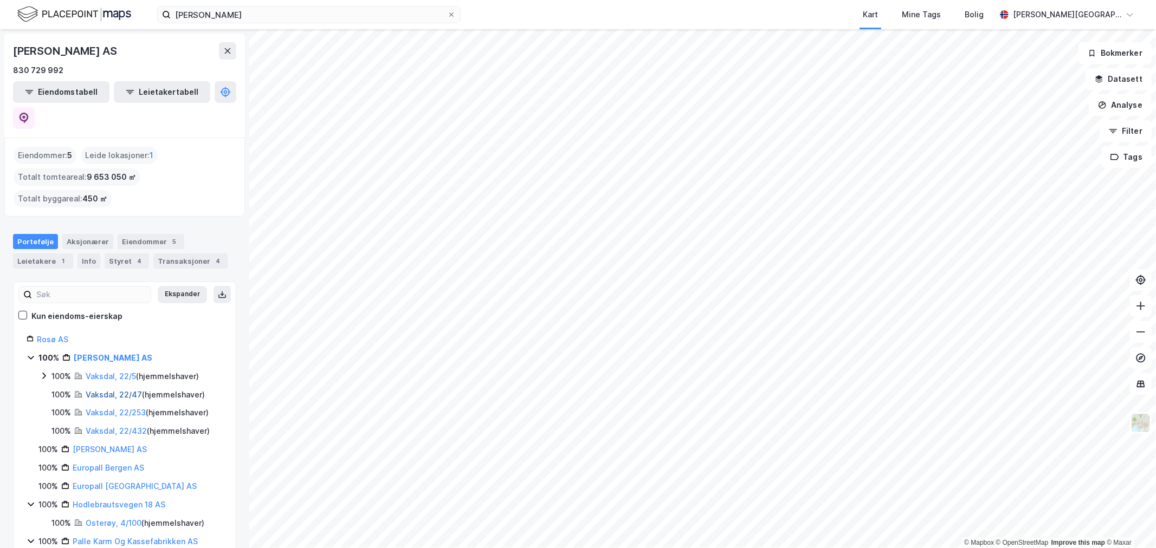
click at [131, 390] on link "Vaksdal, 22/47" at bounding box center [114, 394] width 56 height 9
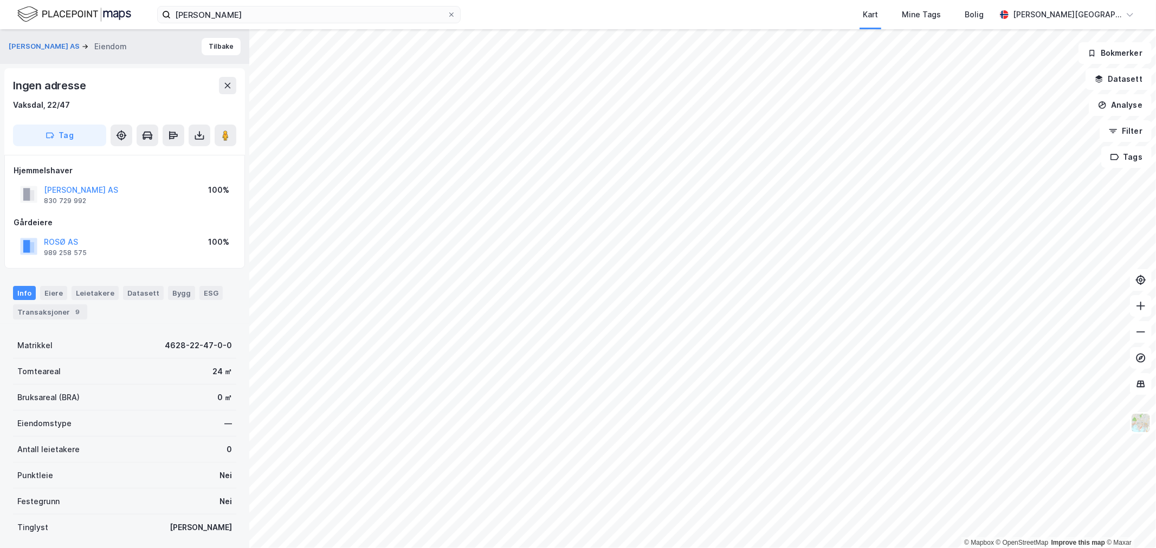
scroll to position [4, 0]
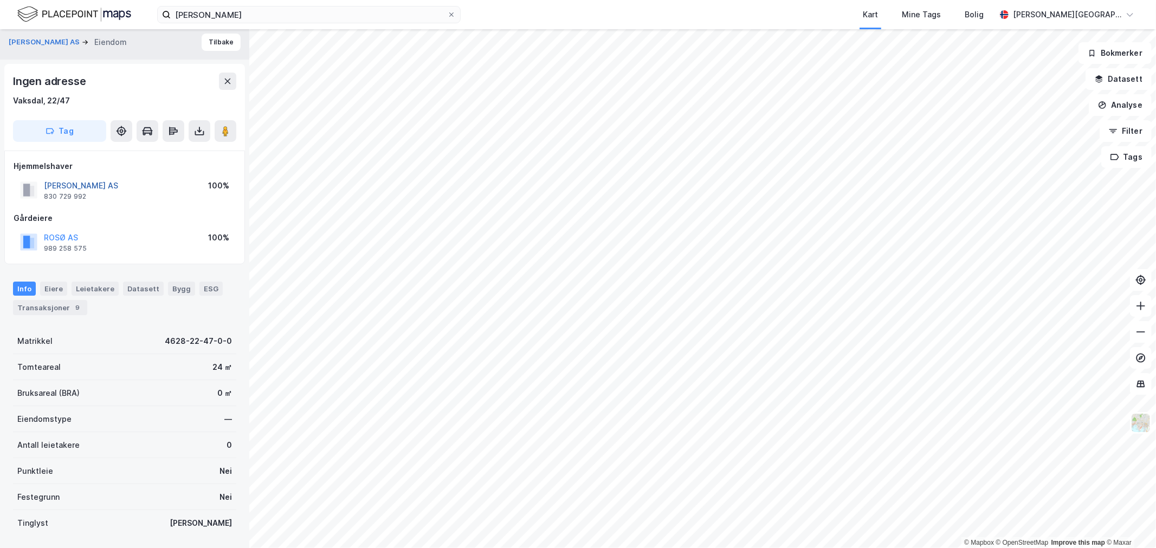
click at [0, 0] on button "[PERSON_NAME] AS" at bounding box center [0, 0] width 0 height 0
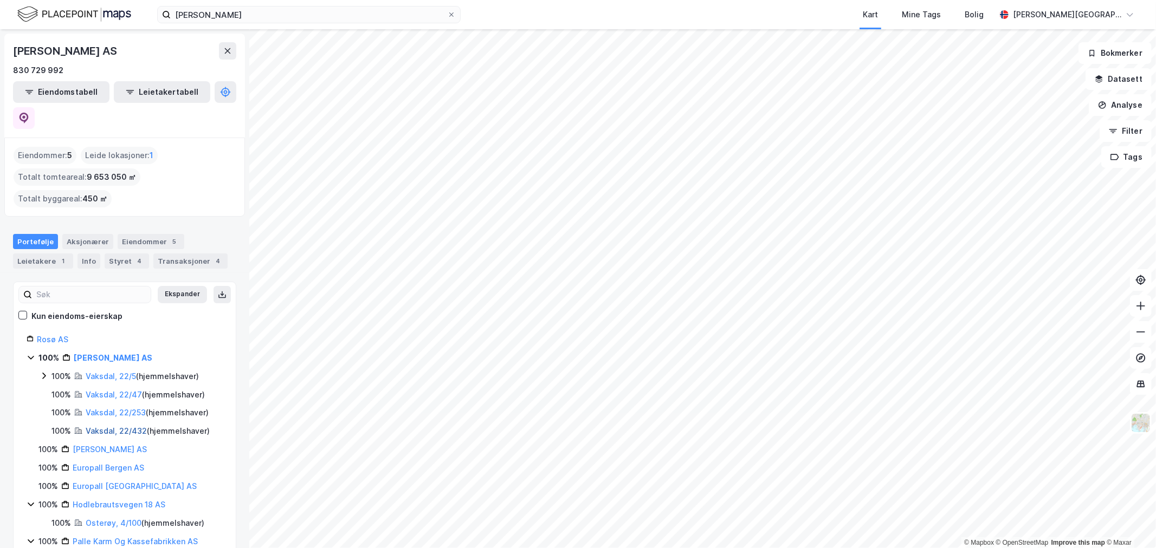
click at [127, 427] on link "Vaksdal, 22/432" at bounding box center [116, 431] width 61 height 9
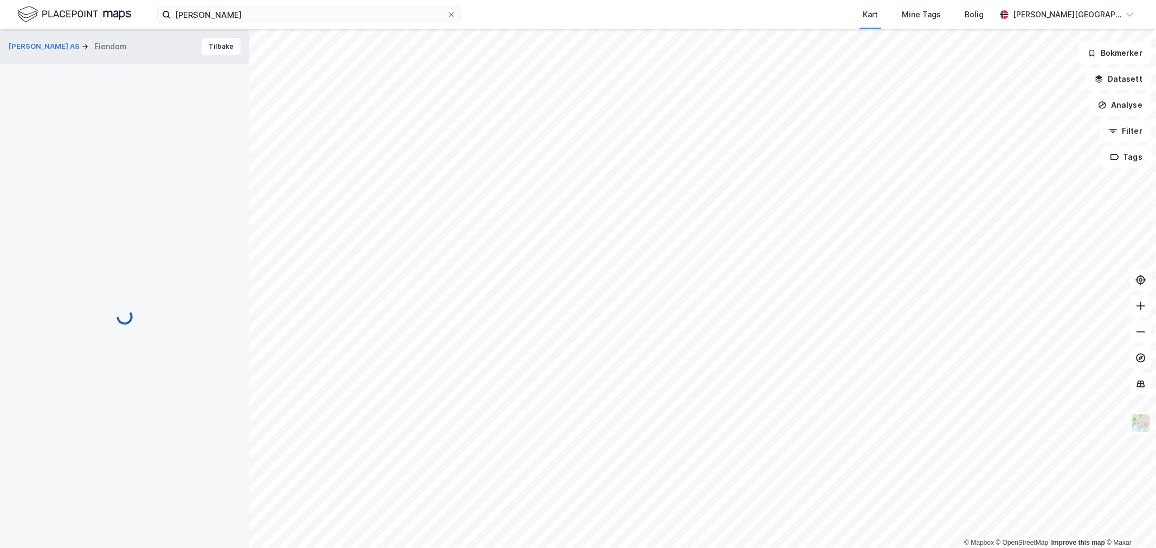
scroll to position [4, 0]
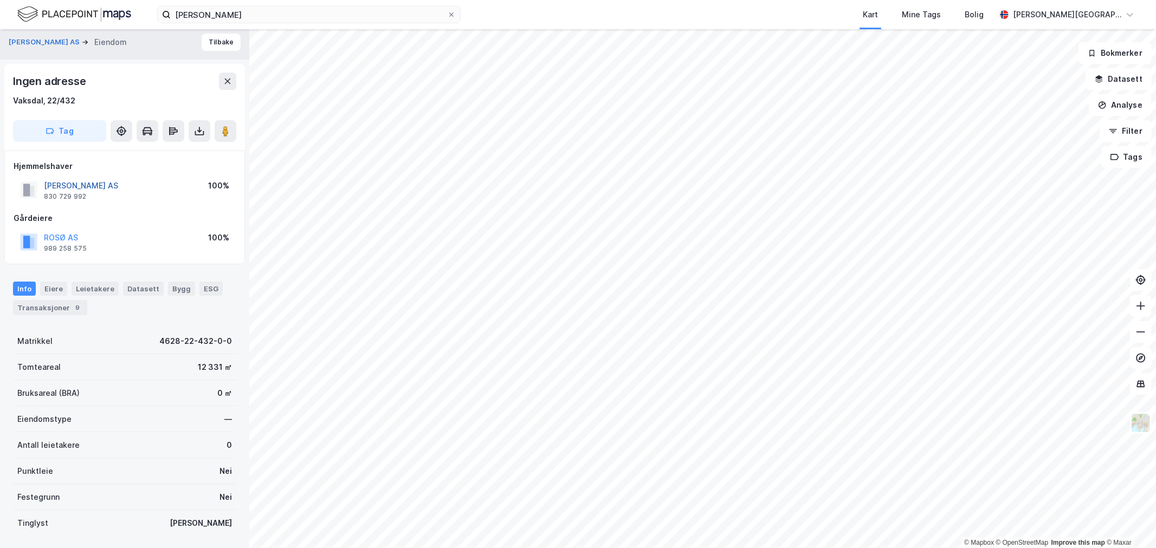
click at [0, 0] on button "[PERSON_NAME] AS" at bounding box center [0, 0] width 0 height 0
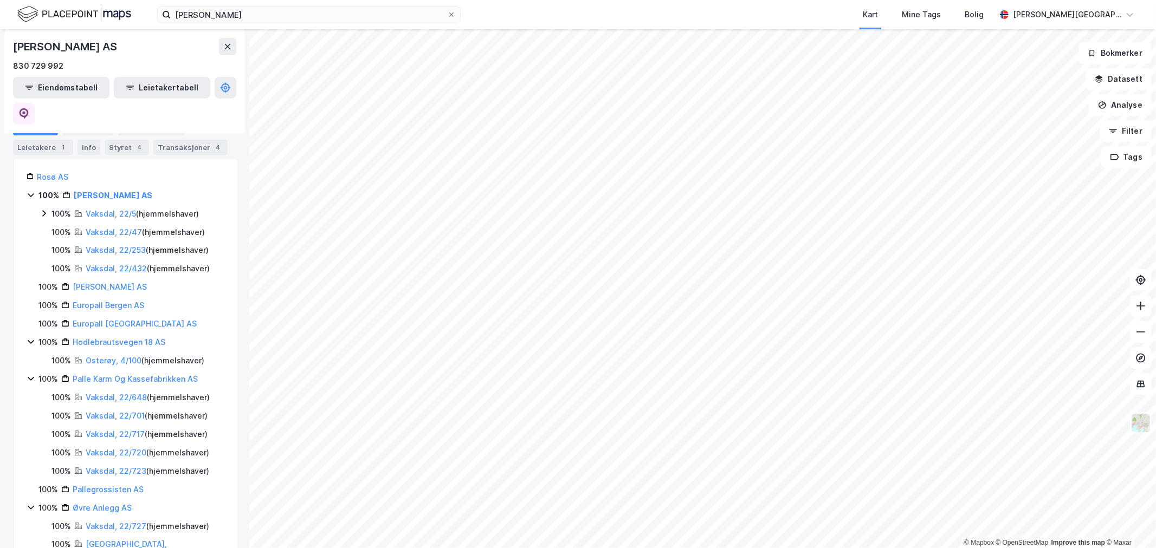
scroll to position [180, 0]
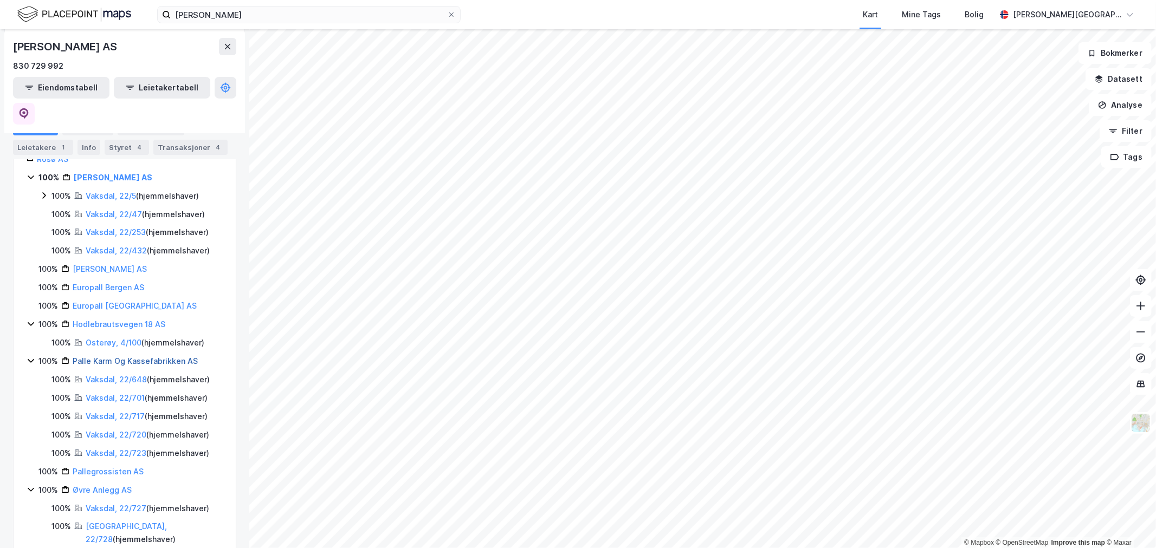
click at [108, 357] on link "Palle Karm Og Kassefabrikken AS" at bounding box center [135, 361] width 125 height 9
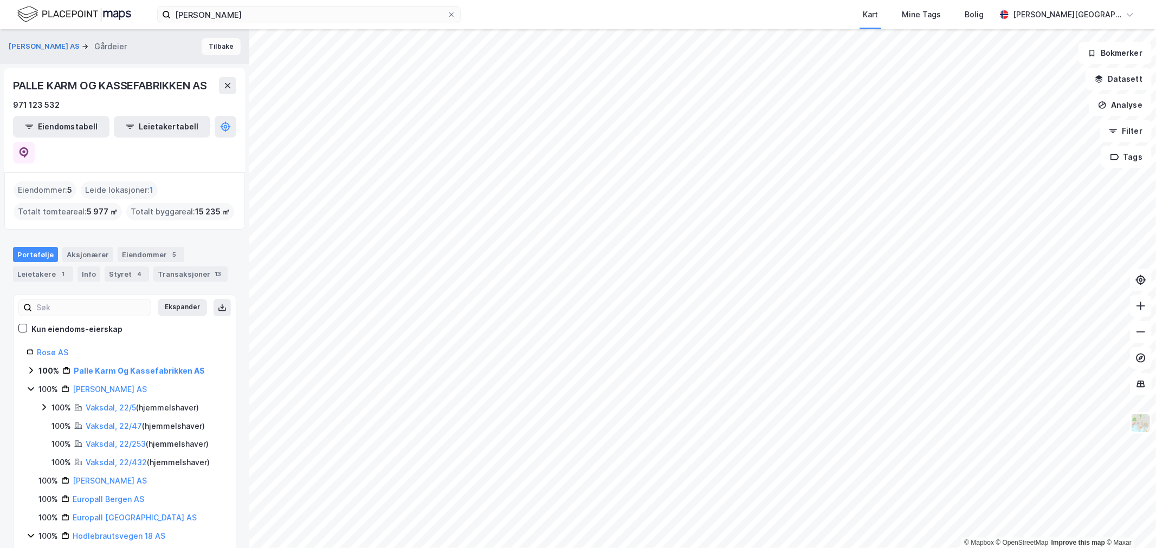
click at [214, 53] on button "Tilbake" at bounding box center [221, 46] width 39 height 17
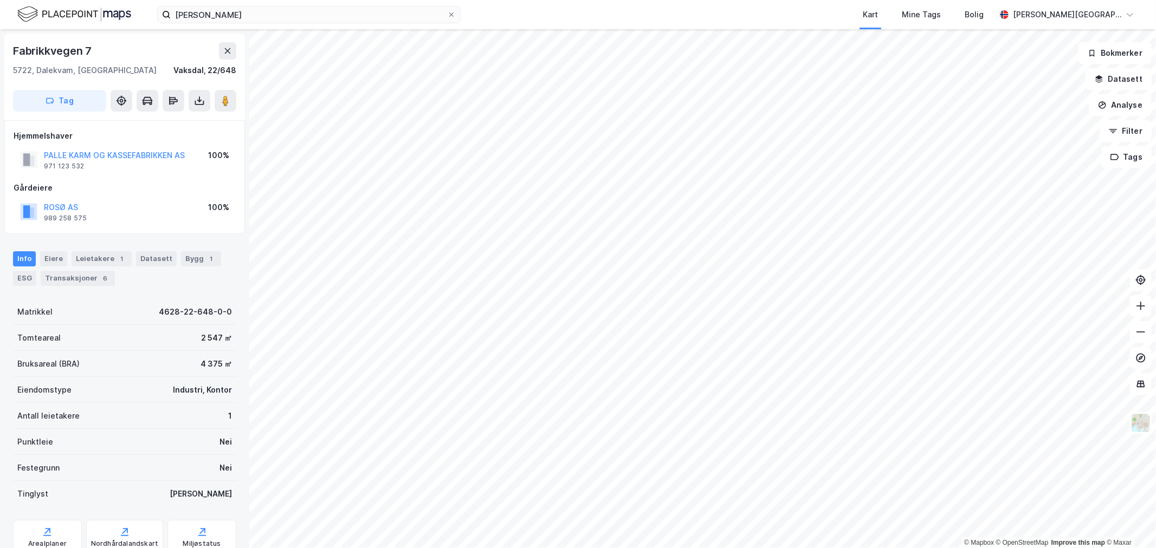
scroll to position [4, 0]
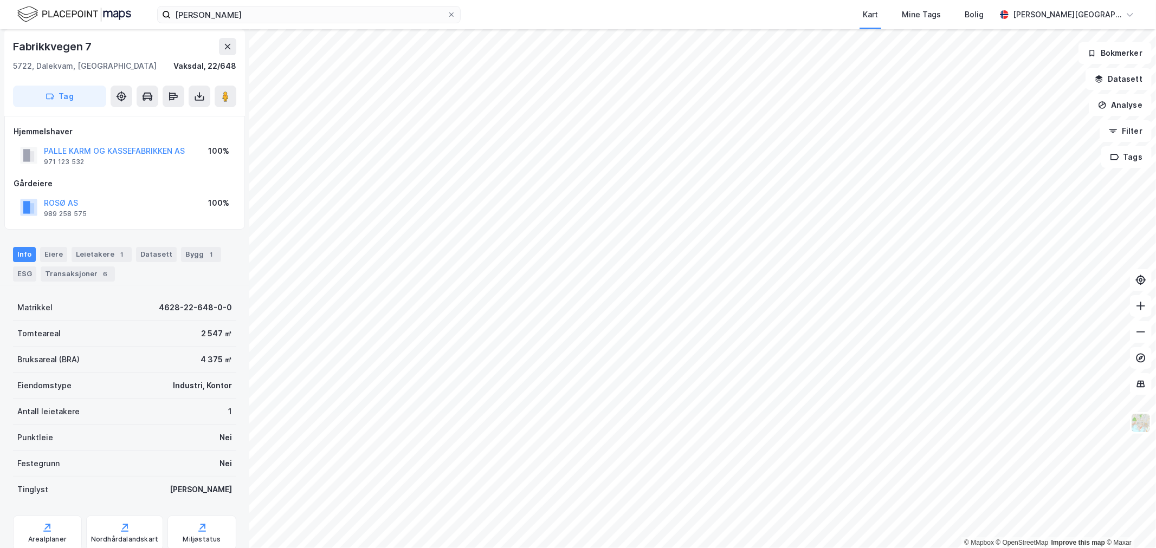
scroll to position [4, 0]
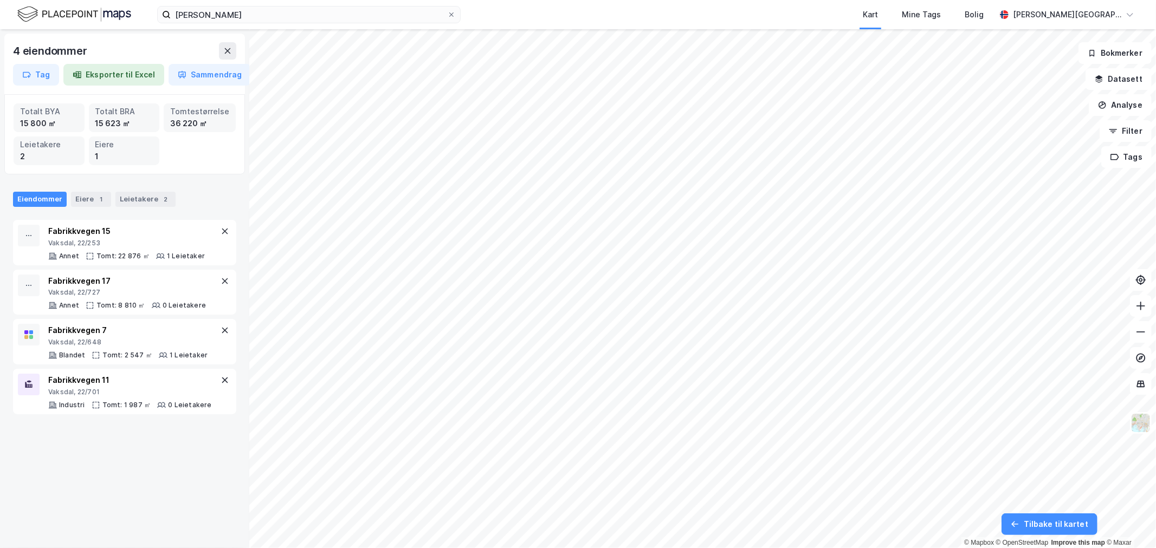
click at [49, 13] on img at bounding box center [74, 14] width 114 height 19
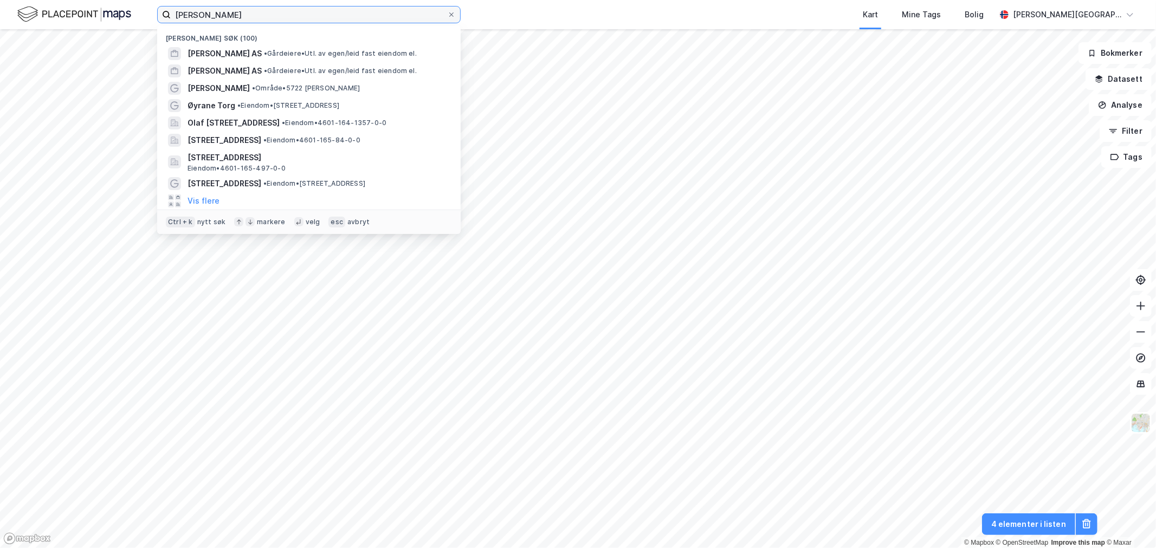
click at [244, 9] on input "[PERSON_NAME]" at bounding box center [309, 15] width 276 height 16
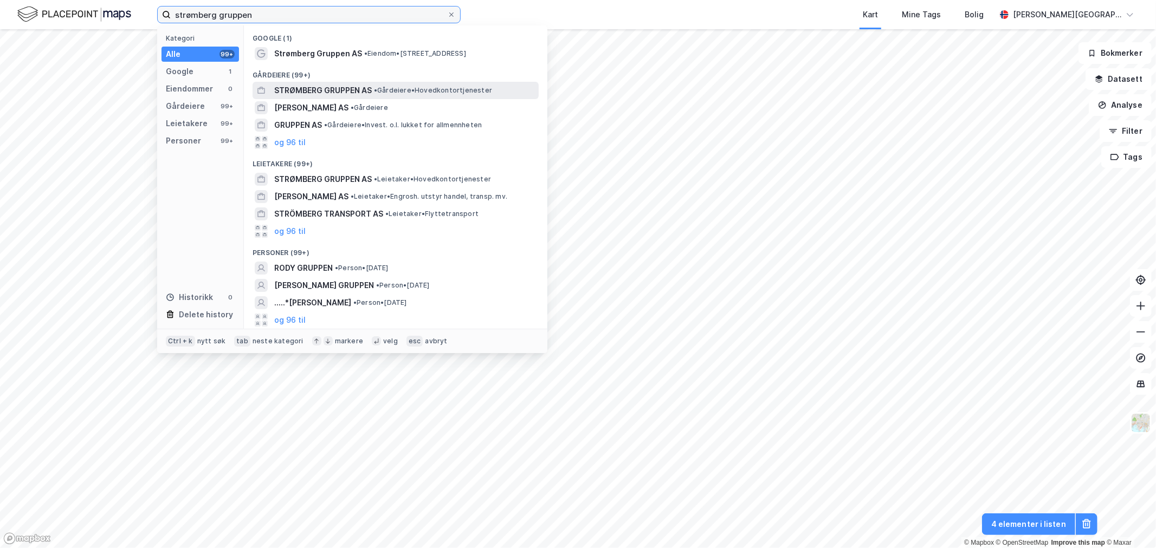
type input "strømberg gruppen"
click at [286, 91] on span "STRØMBERG GRUPPEN AS" at bounding box center [323, 90] width 98 height 13
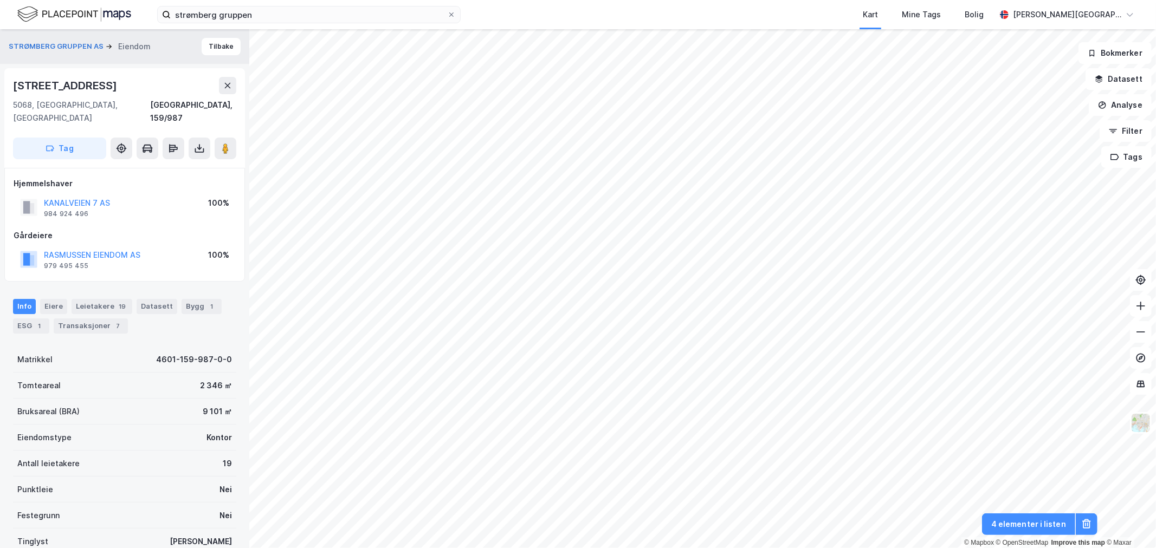
scroll to position [4, 0]
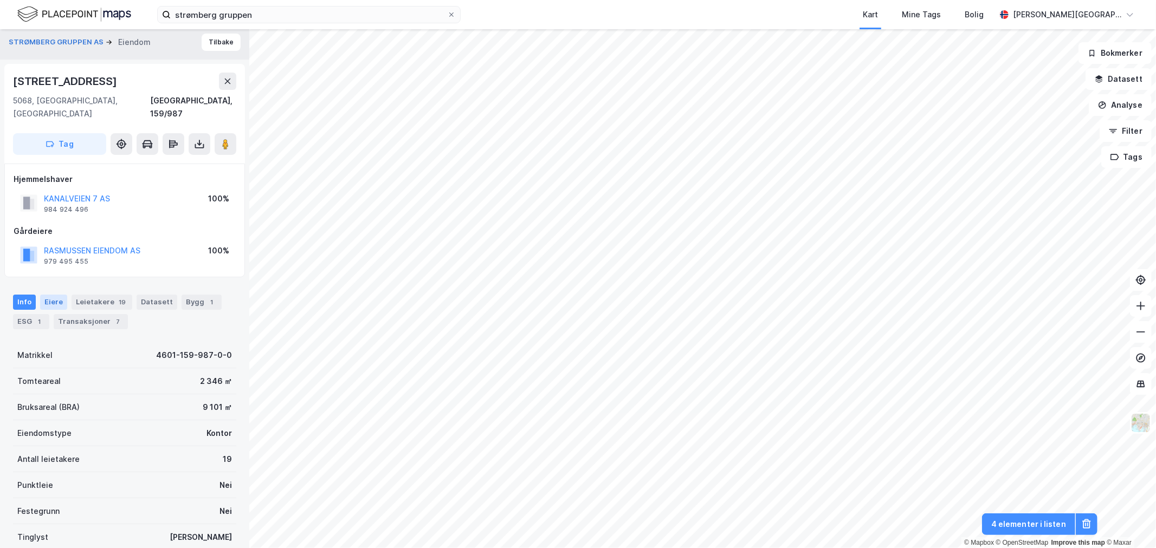
click at [56, 295] on div "Eiere" at bounding box center [53, 302] width 27 height 15
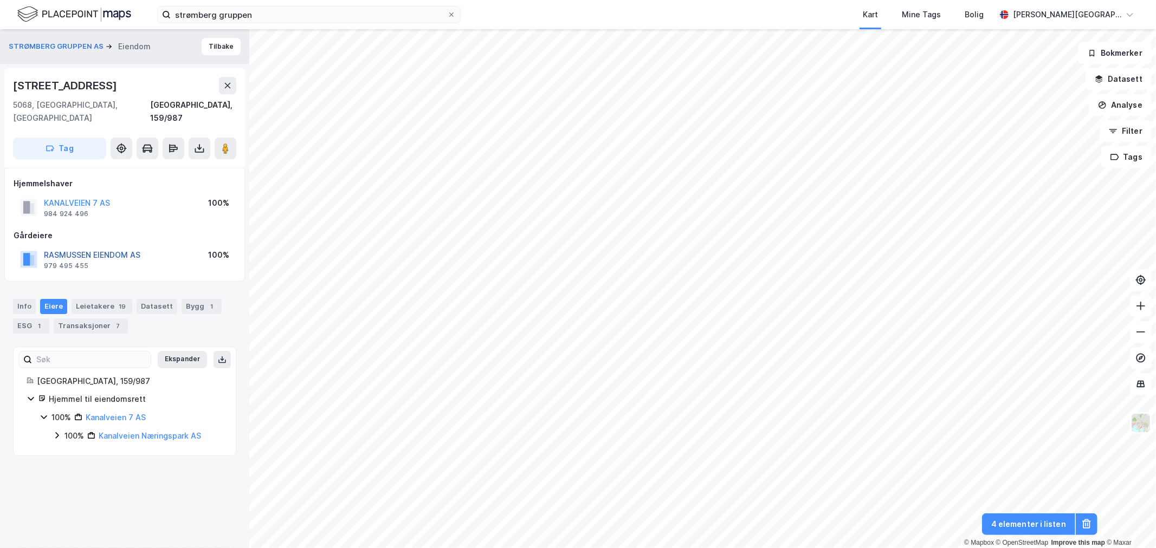
click at [0, 0] on button "RASMUSSEN EIENDOM AS" at bounding box center [0, 0] width 0 height 0
click at [89, 47] on button "STRØMBERG GRUPPEN AS" at bounding box center [57, 46] width 97 height 11
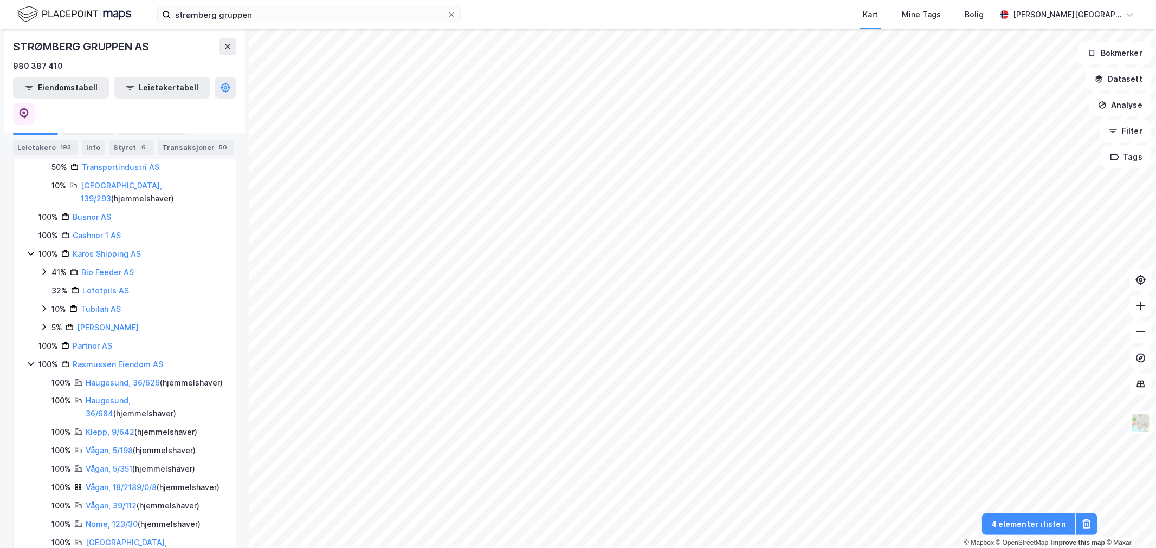
scroll to position [241, 0]
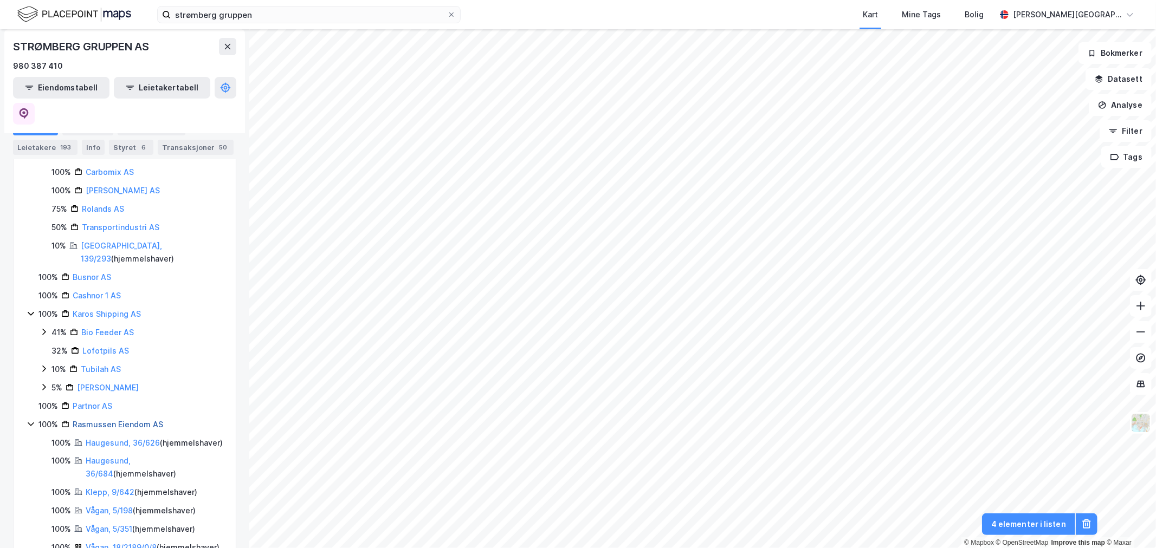
click at [93, 420] on link "Rasmussen Eiendom AS" at bounding box center [118, 424] width 91 height 9
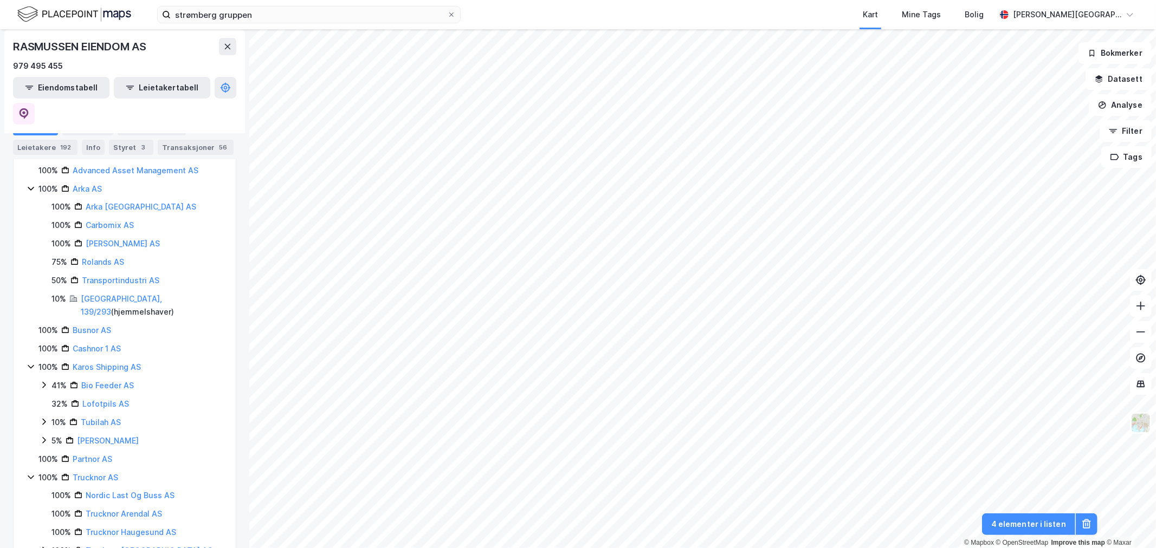
scroll to position [275, 0]
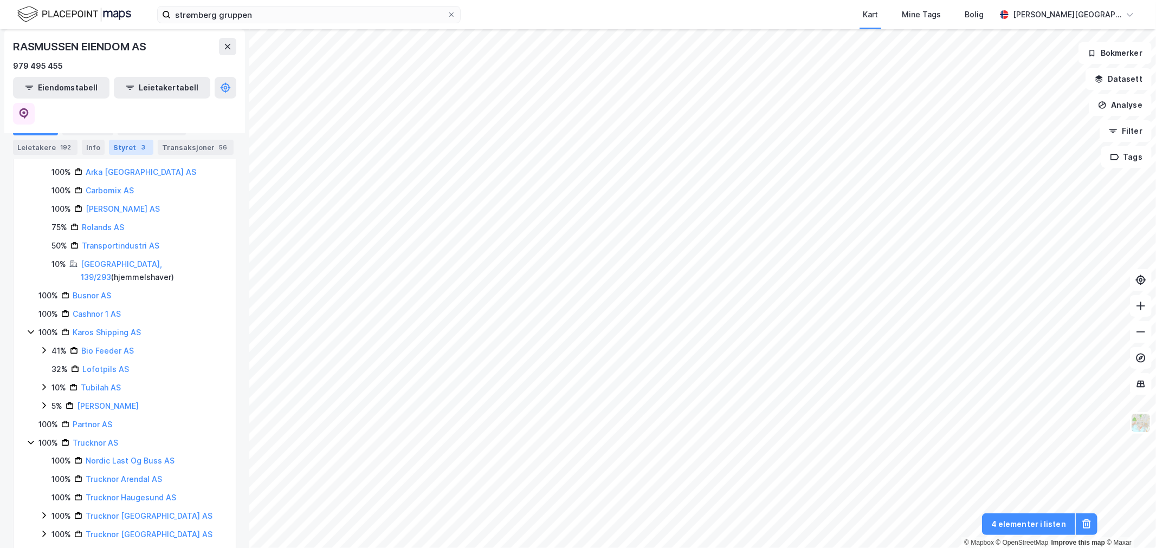
click at [127, 147] on div "Styret 3" at bounding box center [131, 147] width 44 height 15
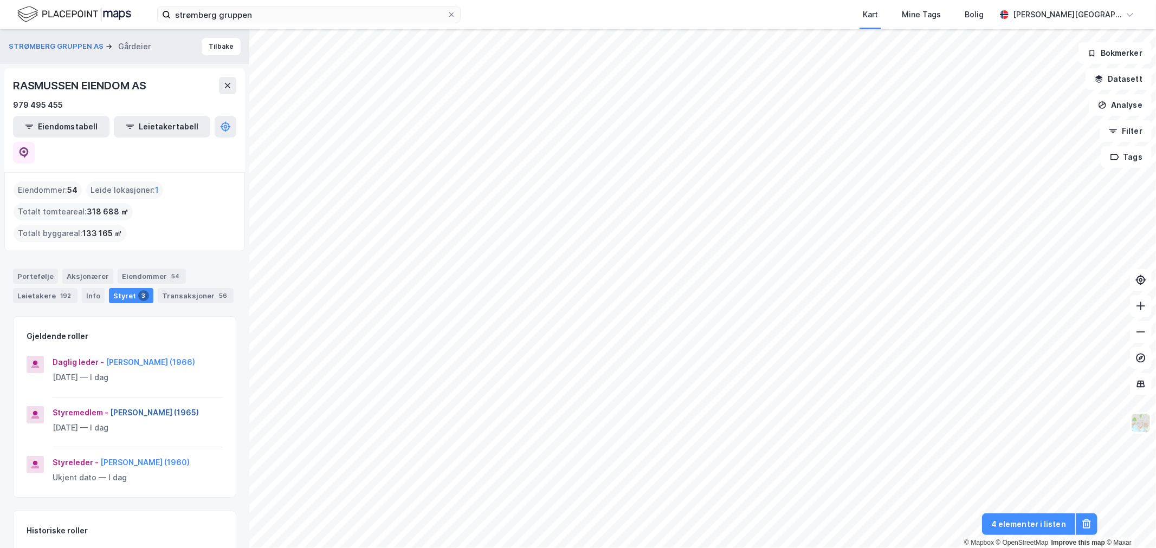
click at [0, 0] on button "[PERSON_NAME] (1965)" at bounding box center [0, 0] width 0 height 0
click at [0, 0] on button "[PERSON_NAME] (1960)" at bounding box center [0, 0] width 0 height 0
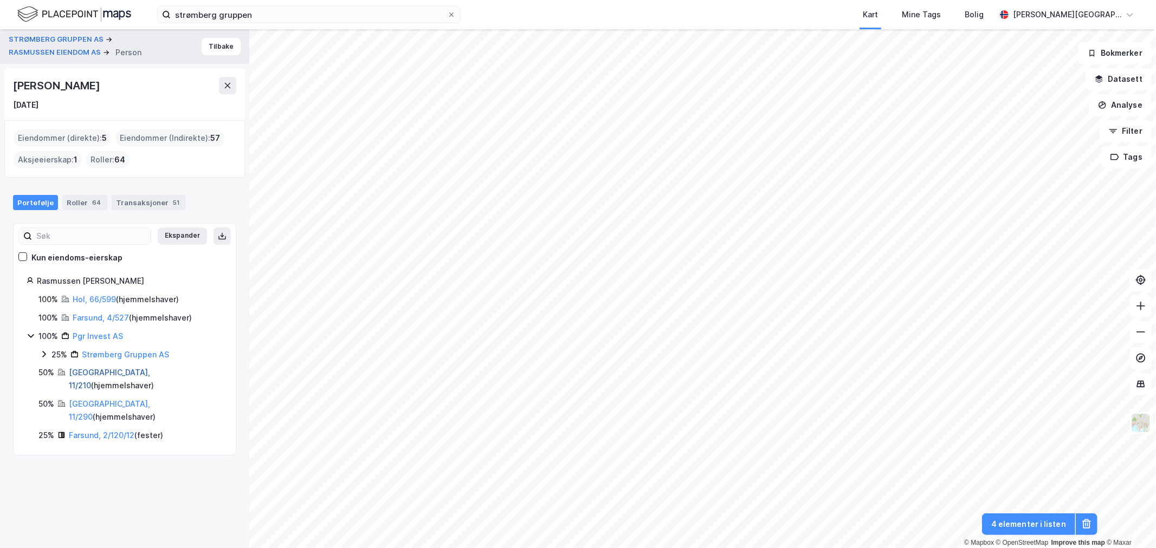
click at [98, 376] on link "[GEOGRAPHIC_DATA], 11/210" at bounding box center [109, 379] width 81 height 22
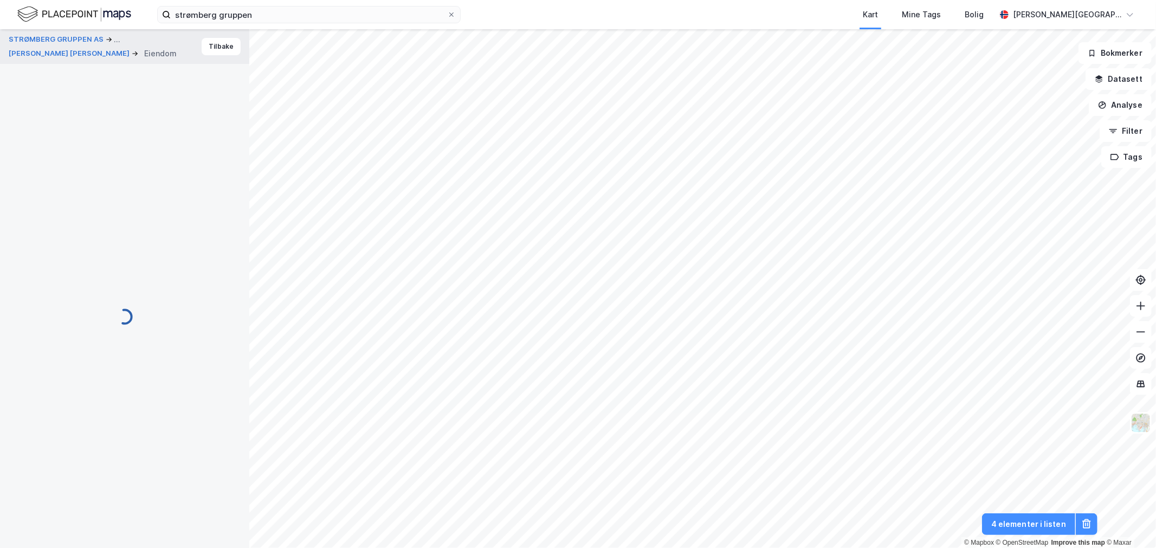
scroll to position [4, 0]
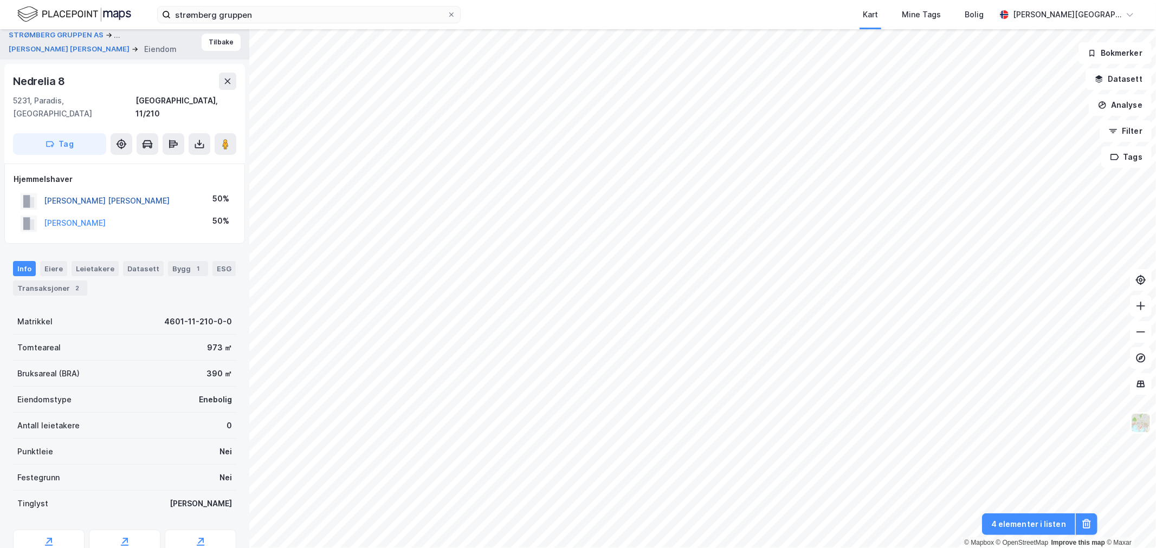
click at [0, 0] on button "[PERSON_NAME] [PERSON_NAME]" at bounding box center [0, 0] width 0 height 0
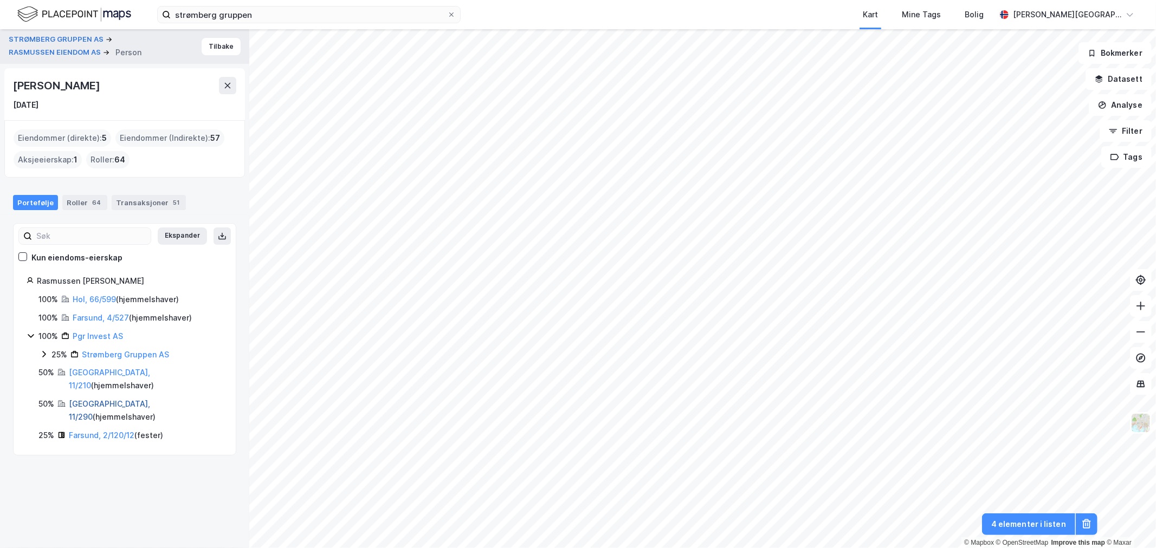
click at [106, 399] on link "[GEOGRAPHIC_DATA], 11/290" at bounding box center [109, 410] width 81 height 22
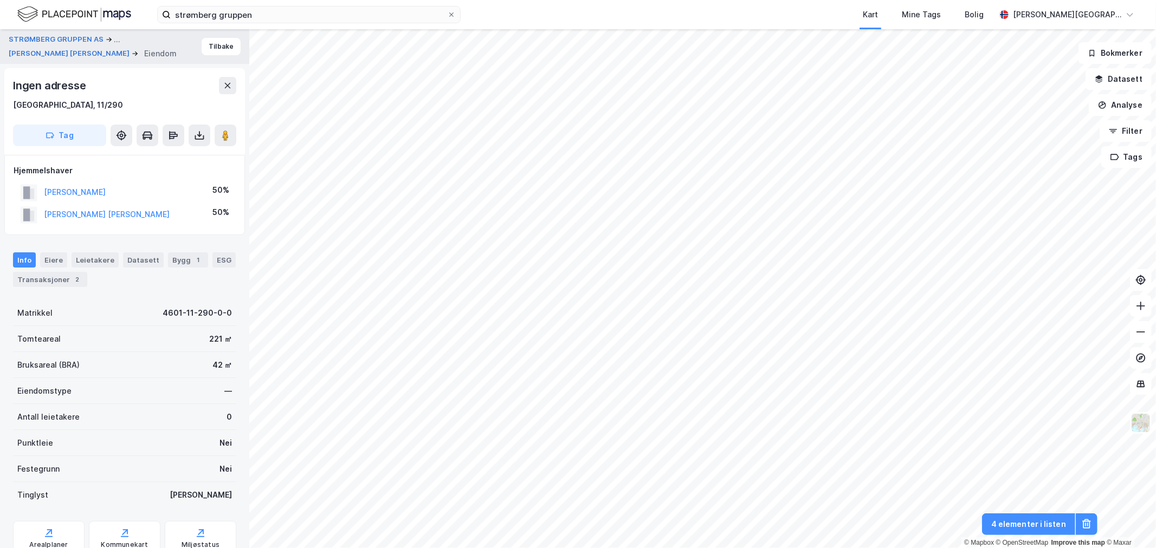
scroll to position [4, 0]
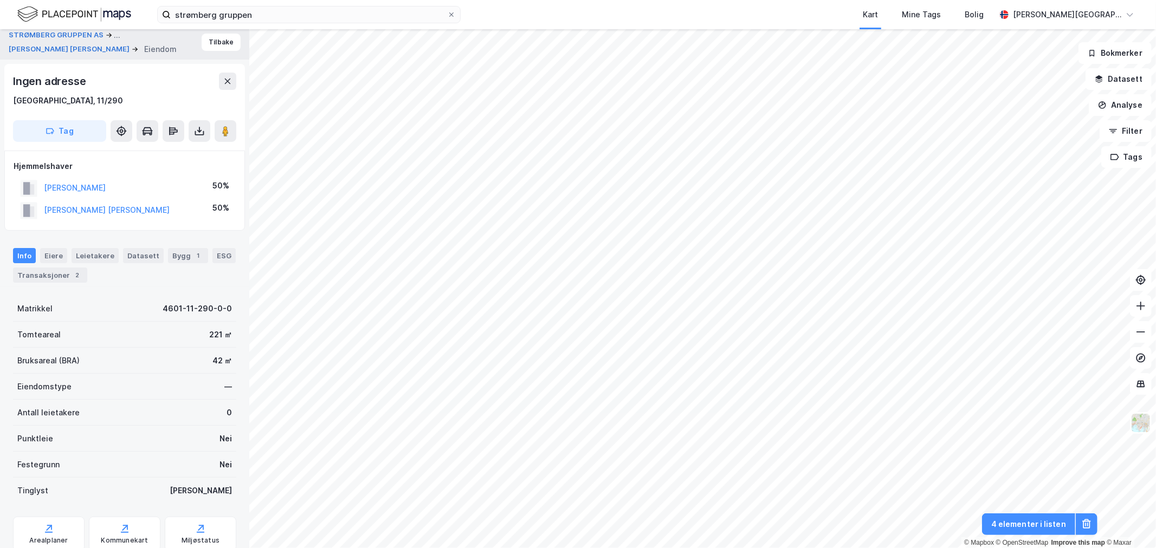
click at [115, 204] on div "[PERSON_NAME] [PERSON_NAME]" at bounding box center [107, 210] width 126 height 13
click at [0, 0] on button "[PERSON_NAME] [PERSON_NAME]" at bounding box center [0, 0] width 0 height 0
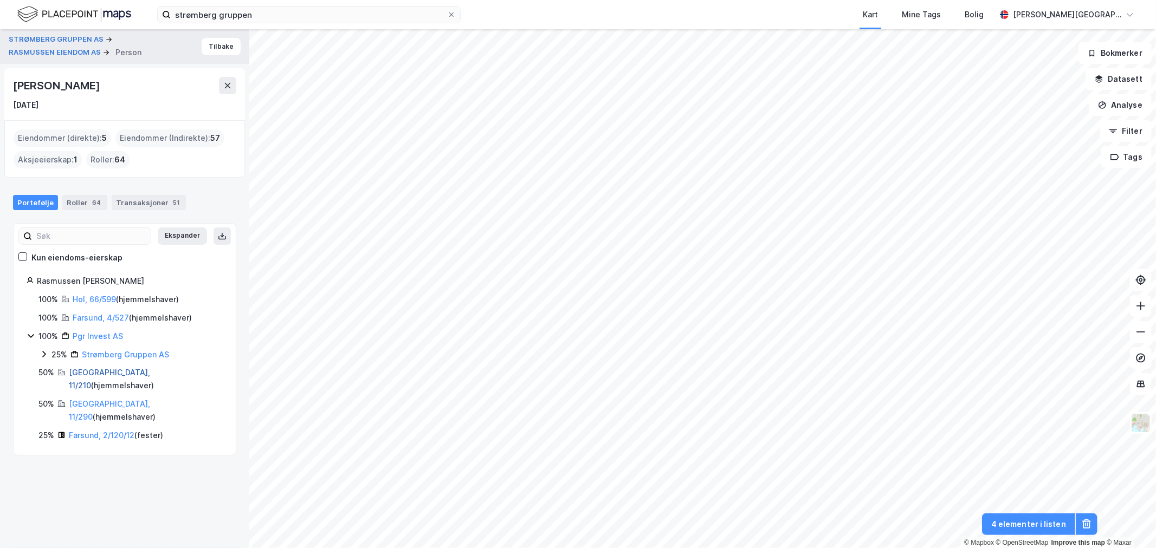
click at [99, 375] on link "[GEOGRAPHIC_DATA], 11/210" at bounding box center [109, 379] width 81 height 22
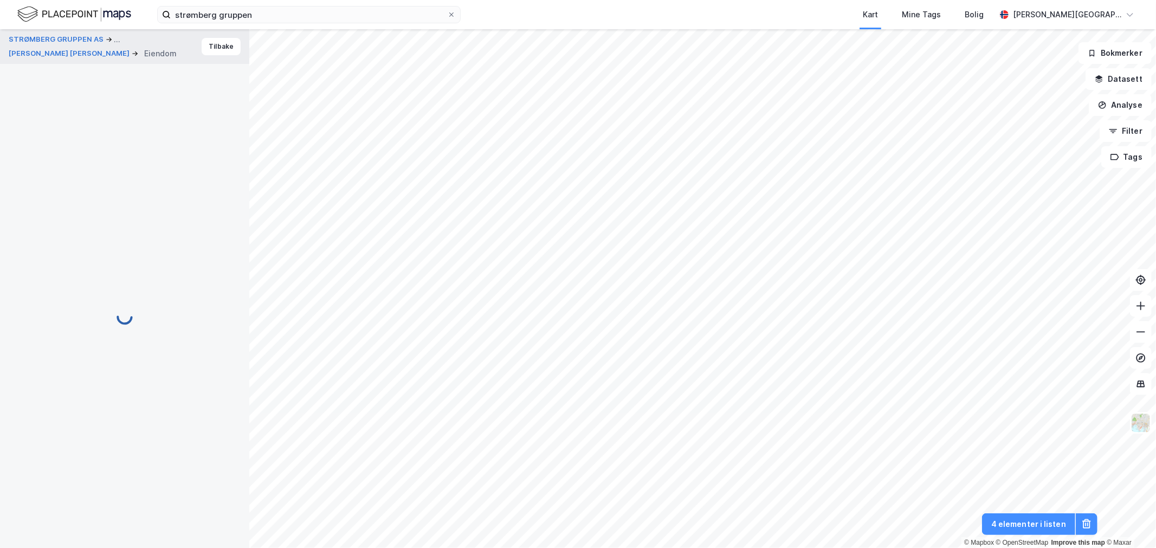
scroll to position [4, 0]
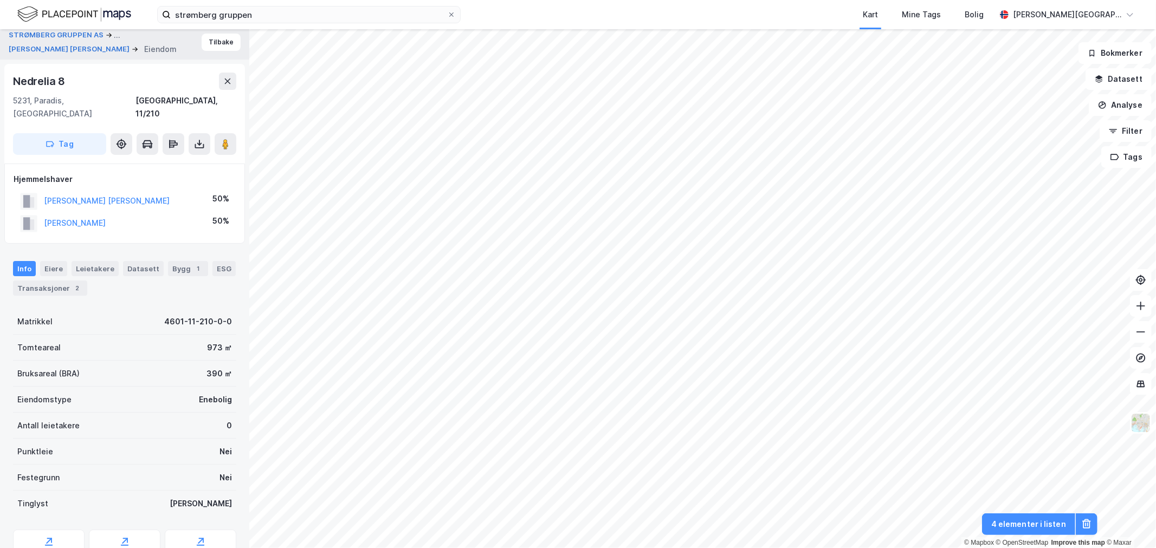
click at [76, 12] on img at bounding box center [74, 14] width 114 height 19
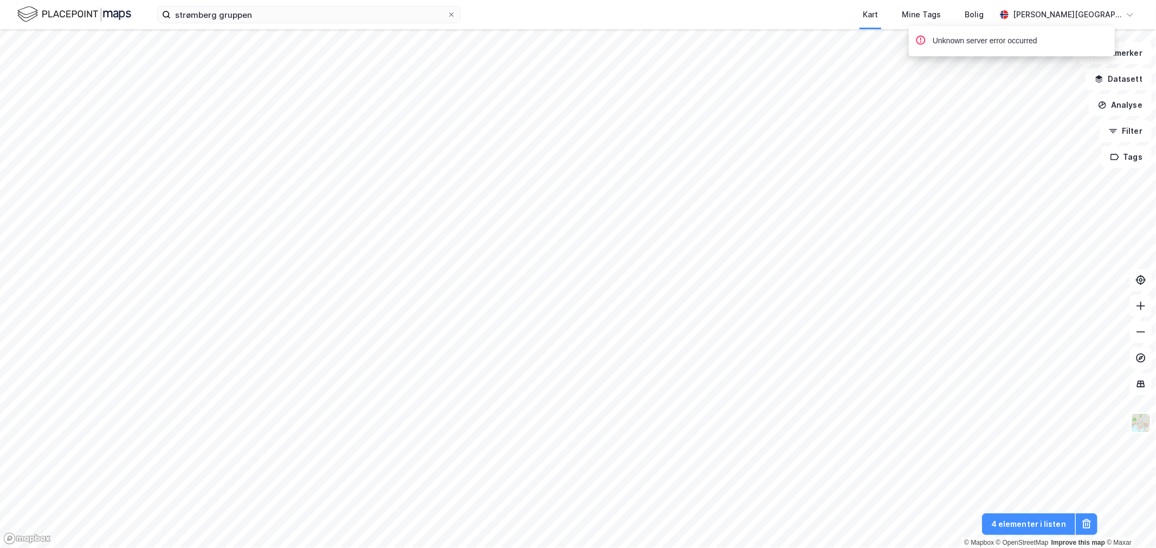
click at [57, 11] on img at bounding box center [74, 14] width 114 height 19
click at [24, 11] on img at bounding box center [74, 14] width 114 height 19
